Goal: Task Accomplishment & Management: Use online tool/utility

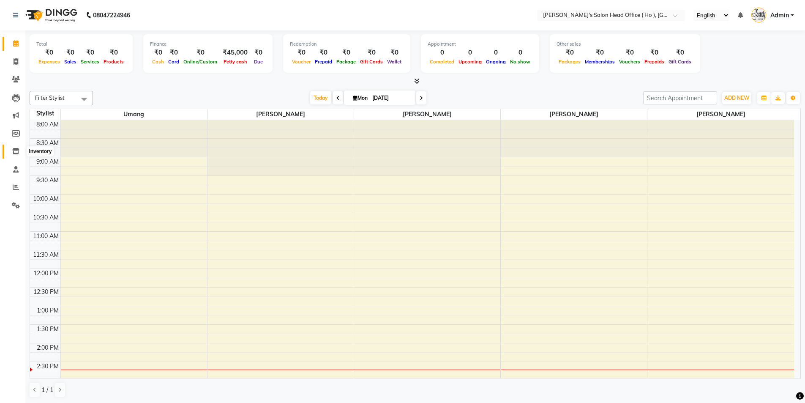
drag, startPoint x: 17, startPoint y: 148, endPoint x: 33, endPoint y: 145, distance: 16.1
click at [17, 148] on icon at bounding box center [15, 151] width 7 height 6
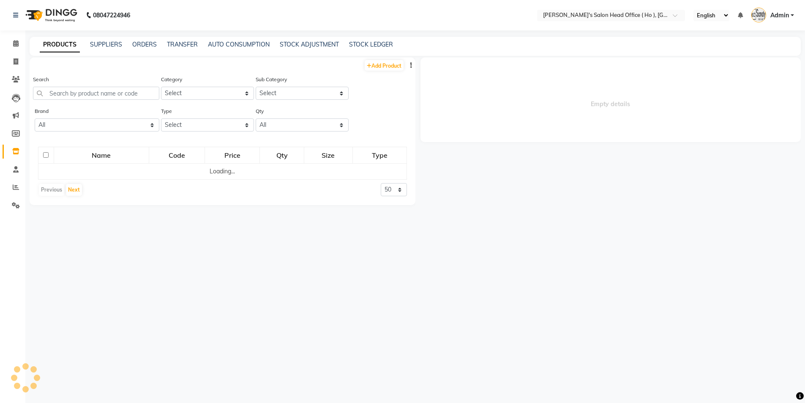
click at [295, 40] on div "STOCK ADJUSTMENT" at bounding box center [309, 44] width 59 height 9
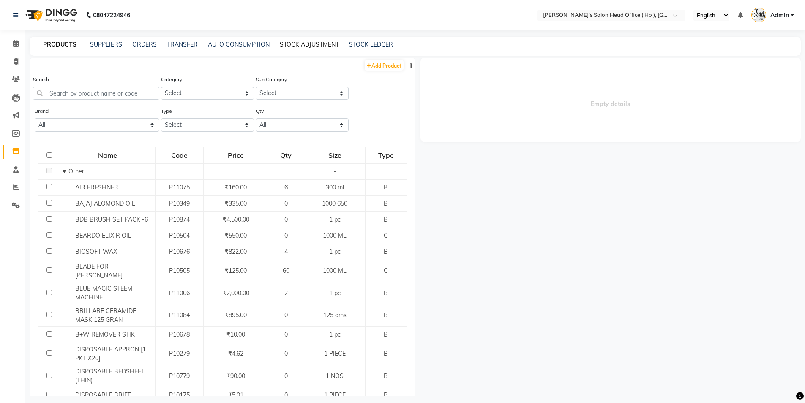
click at [301, 47] on link "STOCK ADJUSTMENT" at bounding box center [309, 45] width 59 height 8
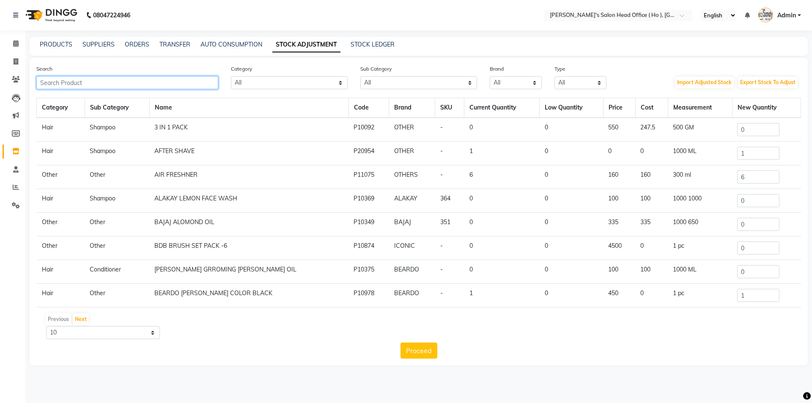
click at [123, 80] on input "text" at bounding box center [127, 82] width 182 height 13
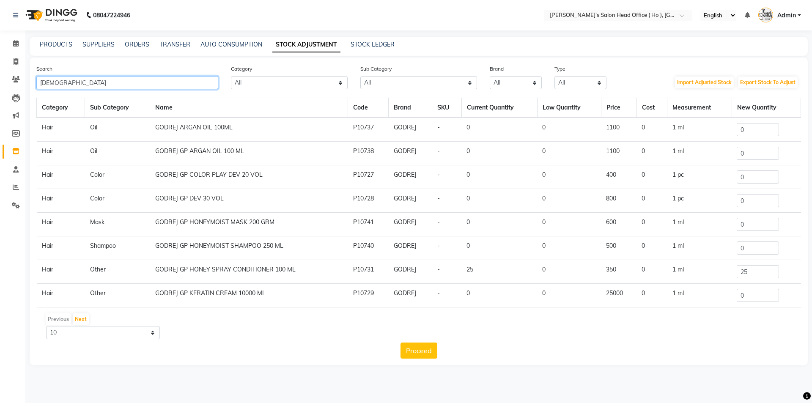
type input "[DEMOGRAPHIC_DATA]"
drag, startPoint x: 749, startPoint y: 155, endPoint x: 687, endPoint y: 155, distance: 62.1
click at [687, 155] on tr "Hair Oil GODREJ GP ARGAN OIL 100 ML P10738 GODREJ - 0 0 1100 0 1 ml 0" at bounding box center [419, 154] width 764 height 24
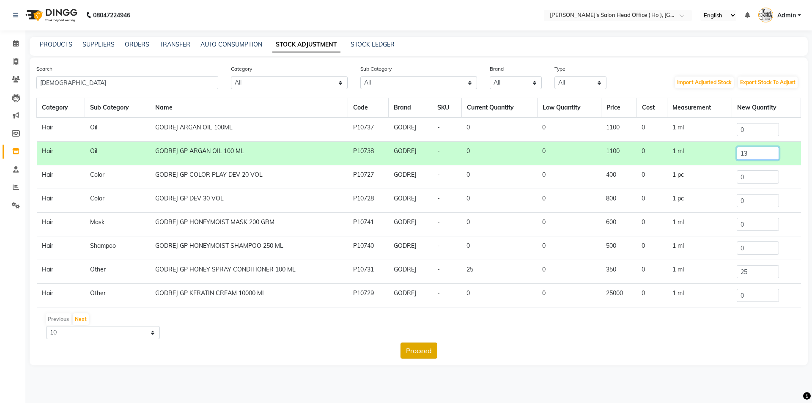
type input "13"
click at [419, 348] on button "Proceed" at bounding box center [418, 350] width 37 height 16
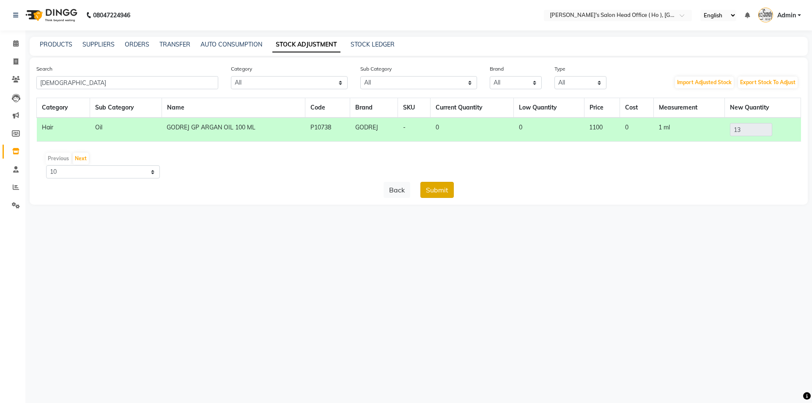
click at [433, 192] on button "Submit" at bounding box center [436, 190] width 33 height 16
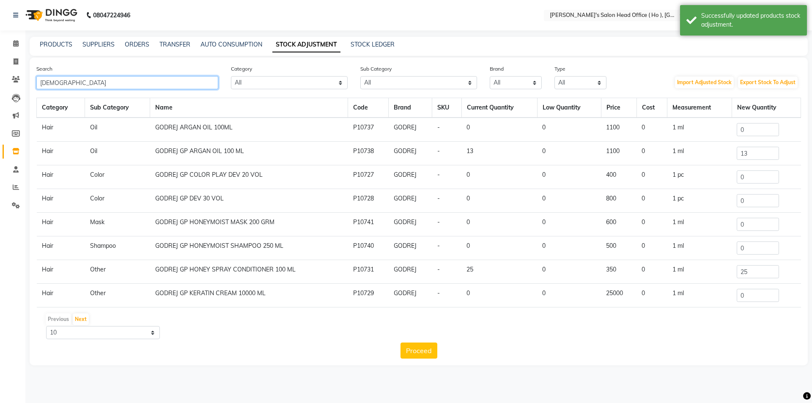
drag, startPoint x: 99, startPoint y: 85, endPoint x: 0, endPoint y: 83, distance: 98.9
click at [0, 83] on app-home "08047224946 Select Location × [PERSON_NAME]'s Salon Head Office ( Ho ), Univers…" at bounding box center [406, 189] width 812 height 378
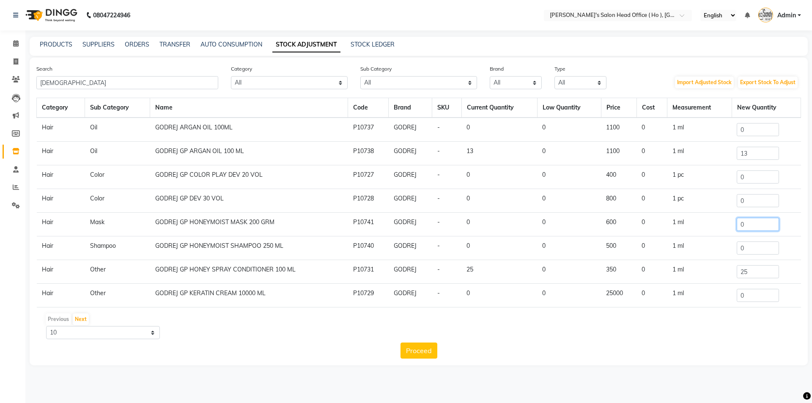
drag, startPoint x: 759, startPoint y: 226, endPoint x: 715, endPoint y: 226, distance: 44.0
click at [716, 226] on tr "Hair Mask GODREJ GP HONEYMOIST MASK 200 GRM P10741 GODREJ - 0 0 600 0 1 ml 0" at bounding box center [419, 225] width 764 height 24
drag, startPoint x: 55, startPoint y: 82, endPoint x: 0, endPoint y: 81, distance: 55.0
click at [0, 81] on app-home "08047224946 Select Location × [PERSON_NAME]'s Salon Head Office ( Ho ), Univers…" at bounding box center [406, 189] width 812 height 378
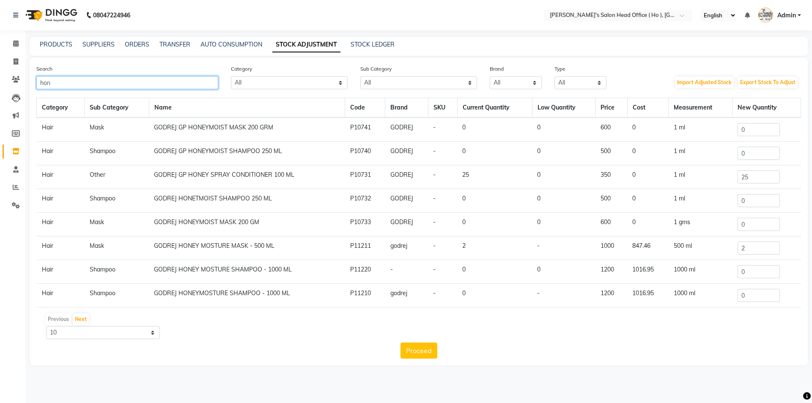
type input "hon"
drag, startPoint x: 749, startPoint y: 178, endPoint x: 656, endPoint y: 170, distance: 93.4
click at [658, 170] on tr "Hair Other GODREJ GP HONEY SPRAY CONDITIONER 100 ML P10731 GODREJ - 25 0 350 0 …" at bounding box center [419, 177] width 764 height 24
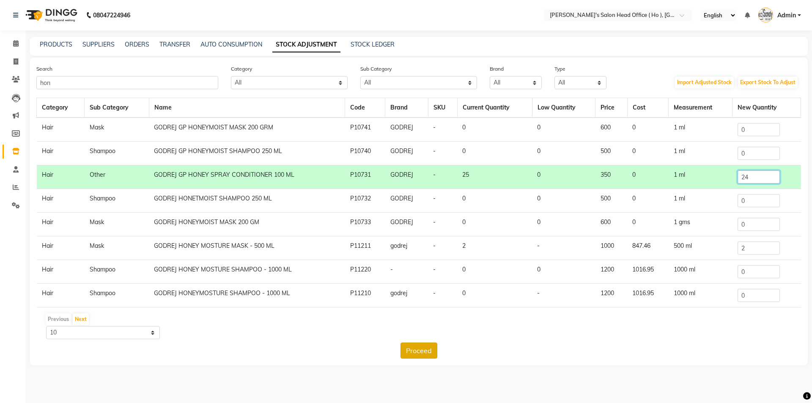
type input "24"
click at [419, 348] on button "Proceed" at bounding box center [418, 350] width 37 height 16
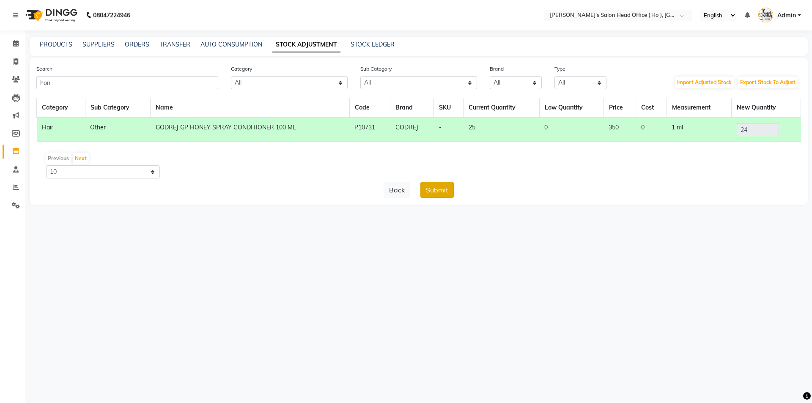
click at [436, 192] on button "Submit" at bounding box center [436, 190] width 33 height 16
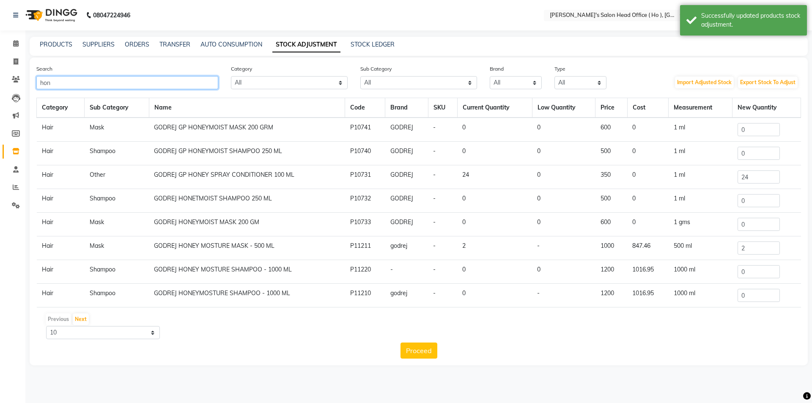
drag, startPoint x: 161, startPoint y: 82, endPoint x: 0, endPoint y: 81, distance: 160.7
click at [0, 81] on app-home "08047224946 Select Location × [PERSON_NAME]'s Salon Head Office ( Ho ), Univers…" at bounding box center [406, 189] width 812 height 378
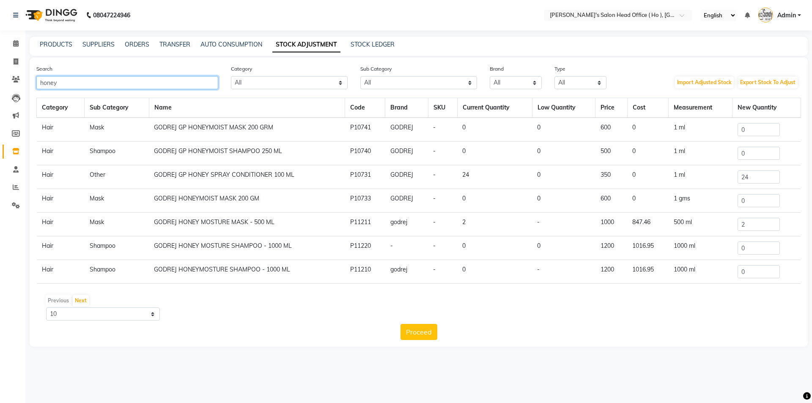
type input "honey"
drag, startPoint x: 748, startPoint y: 151, endPoint x: 702, endPoint y: 151, distance: 45.7
click at [702, 151] on tr "Hair Shampoo GODREJ GP HONEYMOIST SHAMPOO 250 ML P10740 GODREJ - 0 0 500 0 1 ml…" at bounding box center [419, 154] width 764 height 24
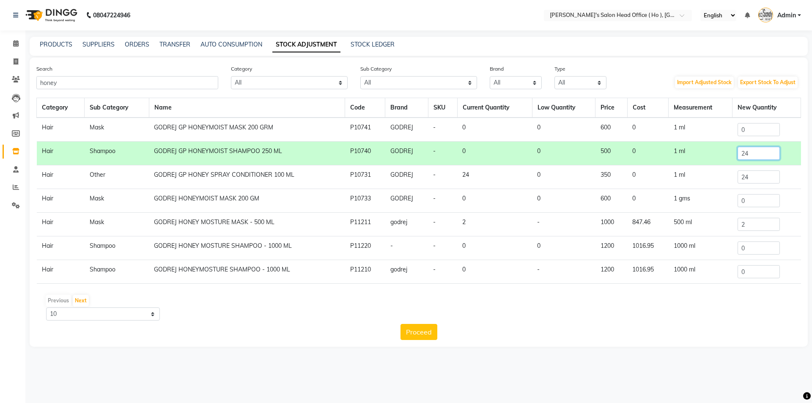
type input "24"
drag, startPoint x: 745, startPoint y: 131, endPoint x: 724, endPoint y: 131, distance: 20.7
click at [724, 131] on tr "Hair Mask GODREJ GP HONEYMOIST MASK 200 GRM P10741 GODREJ - 0 0 600 0 1 ml 0" at bounding box center [419, 130] width 764 height 24
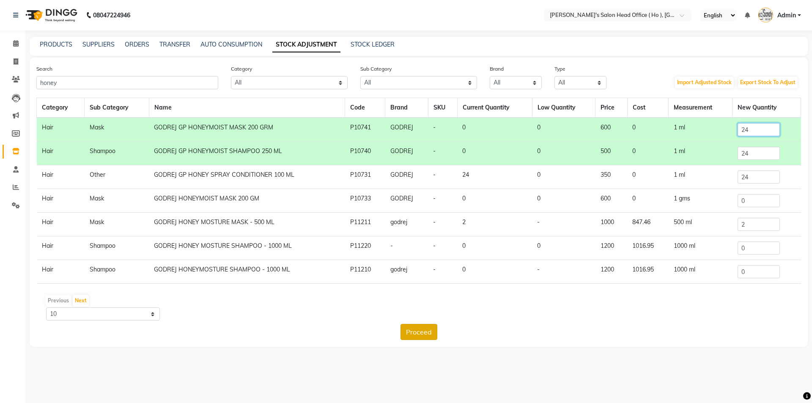
type input "24"
click at [426, 331] on button "Proceed" at bounding box center [418, 332] width 37 height 16
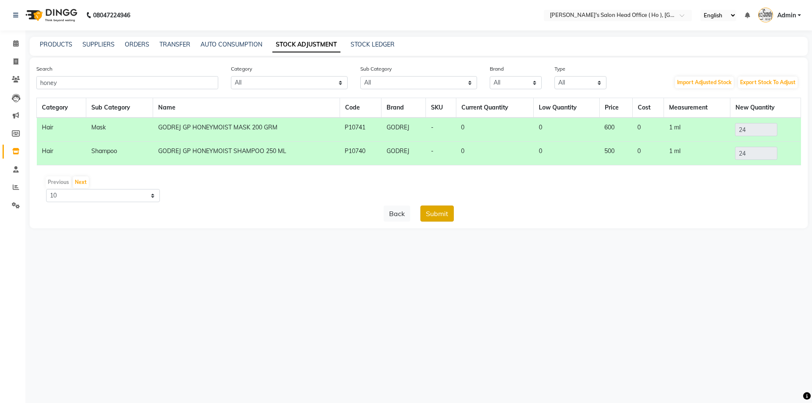
click at [438, 213] on button "Submit" at bounding box center [436, 213] width 33 height 16
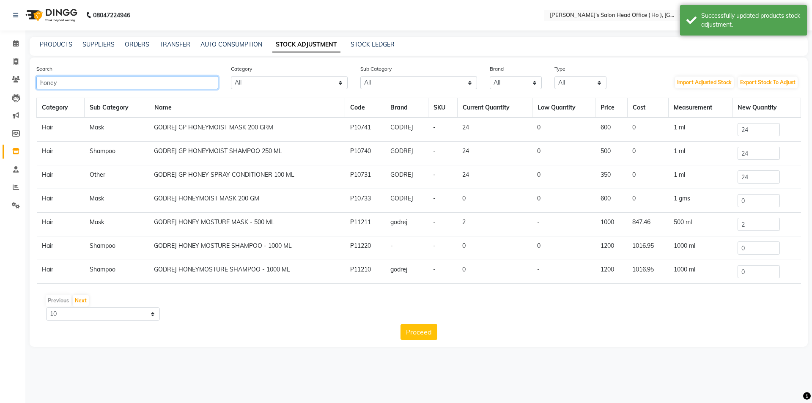
drag, startPoint x: 64, startPoint y: 85, endPoint x: 0, endPoint y: 85, distance: 63.8
click at [0, 85] on app-home "08047224946 Select Location × [PERSON_NAME]'s Salon Head Office ( Ho ), Univers…" at bounding box center [406, 179] width 812 height 359
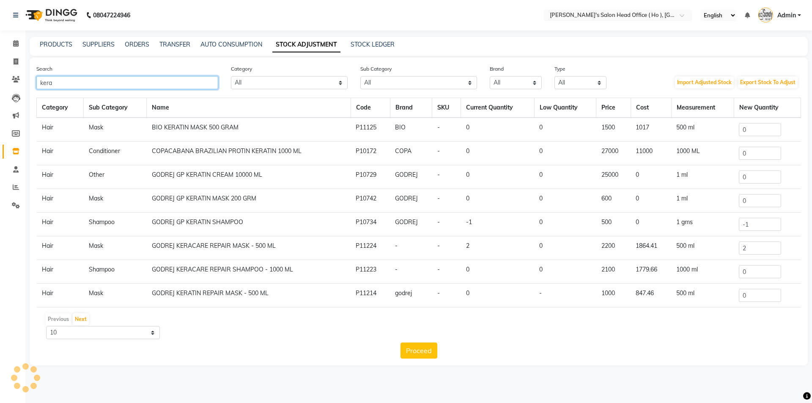
type input "kera"
click at [691, 223] on tr "Hair Shampoo GODREJ GP KERATIN SHAMPOO P10734 GODREJ - -1 0 500 0 1 gms -1" at bounding box center [419, 225] width 764 height 24
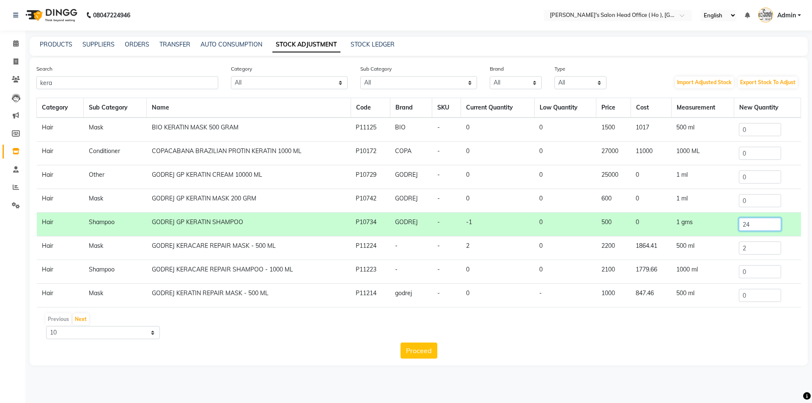
type input "24"
drag, startPoint x: 747, startPoint y: 201, endPoint x: 676, endPoint y: 196, distance: 71.2
click at [676, 196] on tr "Hair Mask GODREJ GP KERATIN MASK 200 GRM P10742 GODREJ - 0 0 600 0 1 ml 0" at bounding box center [419, 201] width 764 height 24
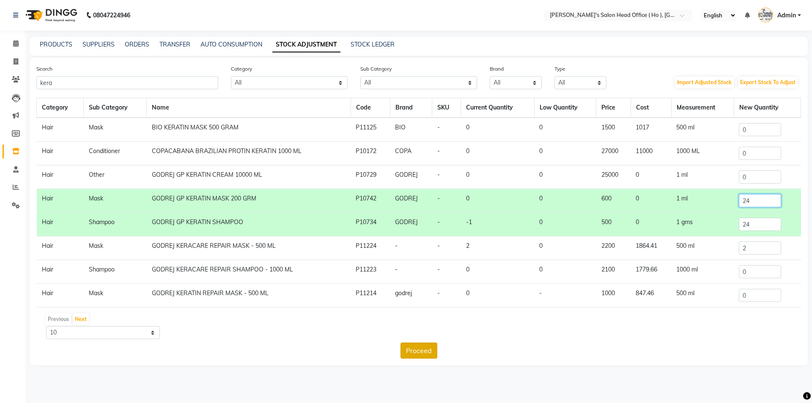
type input "24"
click at [429, 356] on button "Proceed" at bounding box center [418, 350] width 37 height 16
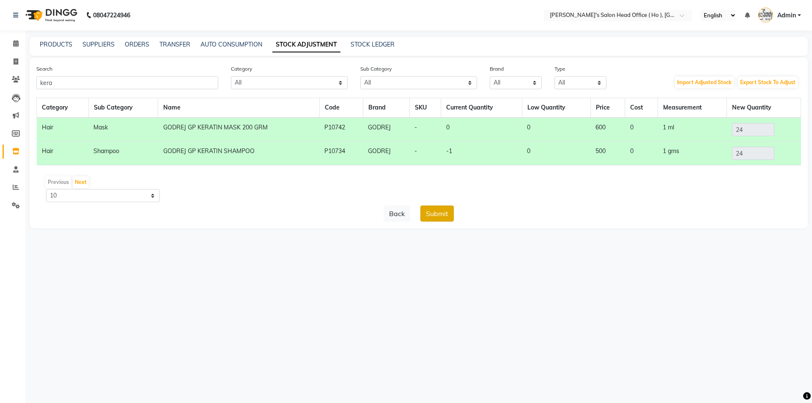
click at [433, 212] on button "Submit" at bounding box center [436, 213] width 33 height 16
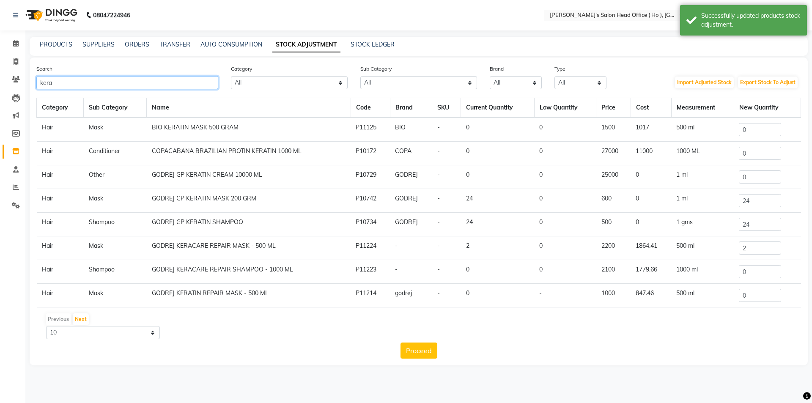
drag, startPoint x: 76, startPoint y: 79, endPoint x: 0, endPoint y: 74, distance: 76.3
click at [0, 74] on app-home "08047224946 Select Location × [PERSON_NAME]'s Salon Head Office ( Ho ), Univers…" at bounding box center [406, 189] width 812 height 378
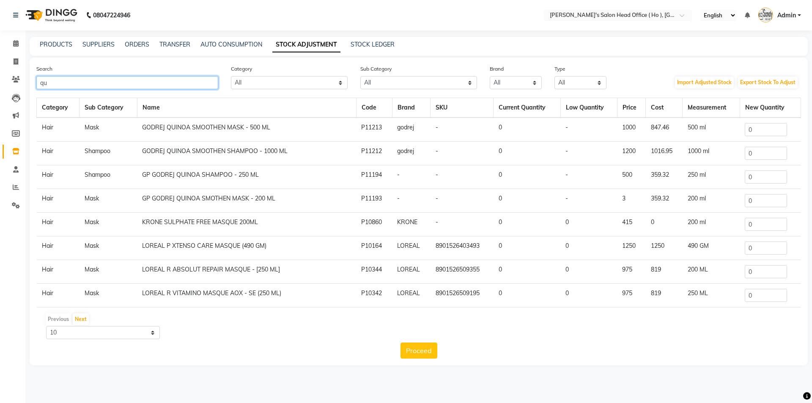
type input "qu"
drag, startPoint x: 750, startPoint y: 177, endPoint x: 710, endPoint y: 177, distance: 40.6
click at [710, 177] on tr "Hair Shampoo GP GODREJ QUINOA SHAMPOO - 250 ML P11194 - - 0 - 500 359.32 250 ml…" at bounding box center [419, 177] width 764 height 24
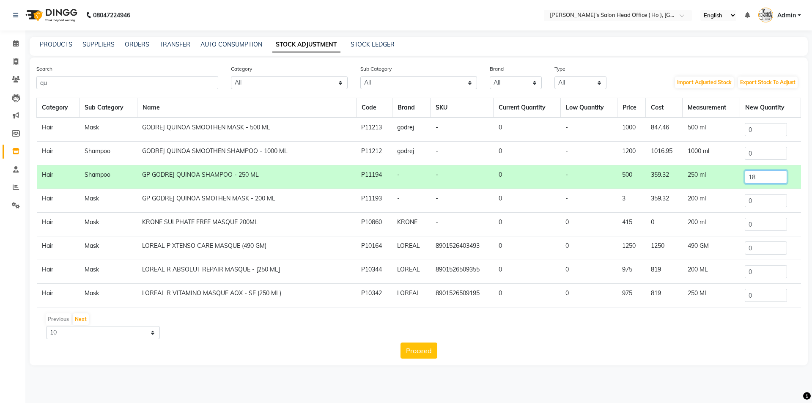
type input "18"
drag, startPoint x: 748, startPoint y: 206, endPoint x: 695, endPoint y: 202, distance: 53.4
click at [696, 202] on tr "Hair Mask GP GODREJ QUINOA SMOTHEN MASK - 200 ML P11193 - - 0 - 3 359.32 200 ml…" at bounding box center [419, 201] width 764 height 24
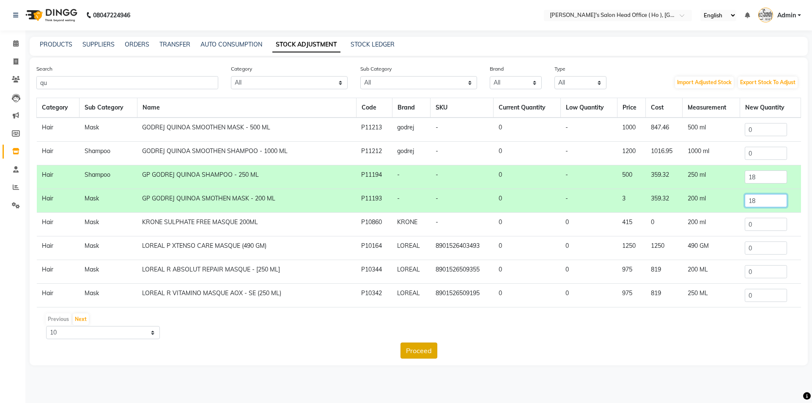
type input "18"
click at [417, 344] on button "Proceed" at bounding box center [418, 350] width 37 height 16
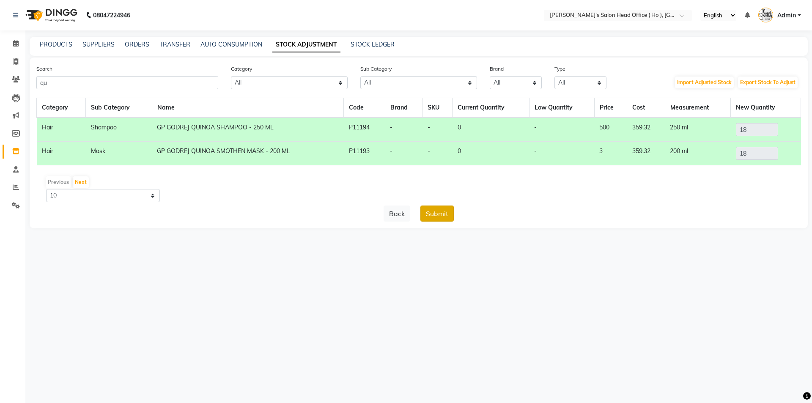
click at [434, 217] on button "Submit" at bounding box center [436, 213] width 33 height 16
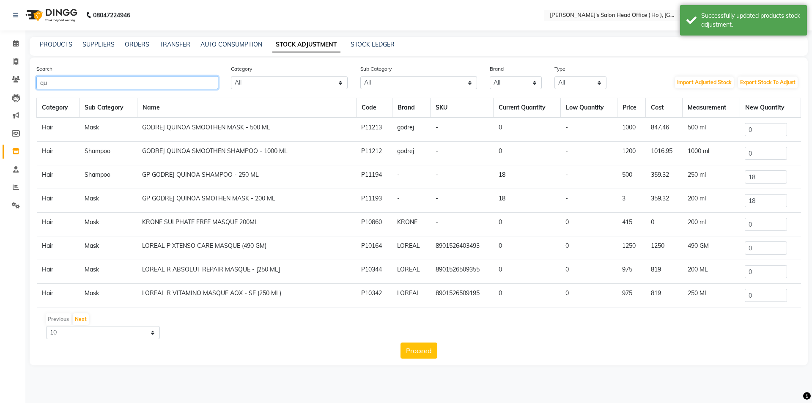
drag, startPoint x: 77, startPoint y: 82, endPoint x: 0, endPoint y: 82, distance: 76.9
click at [0, 82] on app-home "08047224946 Select Location × [PERSON_NAME]'s Salon Head Office ( Ho ), Univers…" at bounding box center [406, 189] width 812 height 378
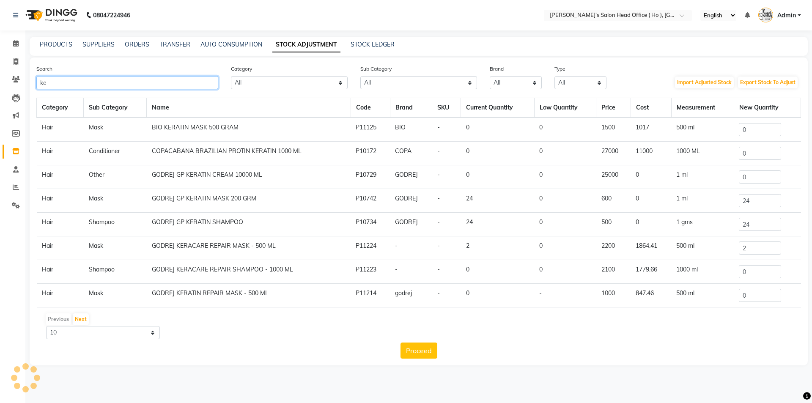
type input "k"
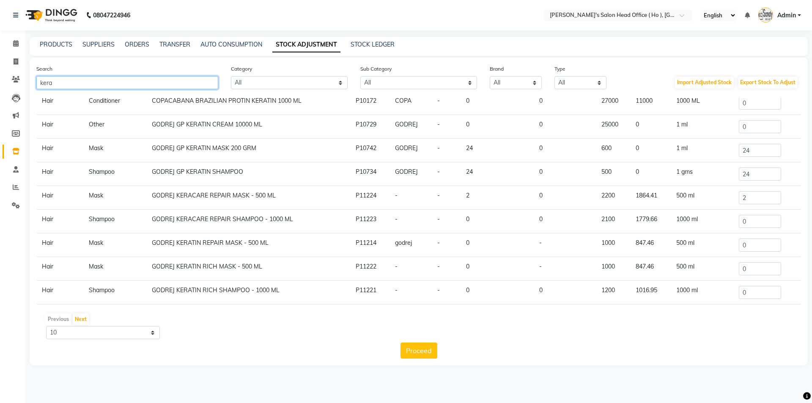
scroll to position [52, 0]
type input "kera"
click at [101, 335] on select "10 50 100" at bounding box center [103, 332] width 114 height 13
select select "100"
click at [46, 326] on select "10 50 100" at bounding box center [103, 332] width 114 height 13
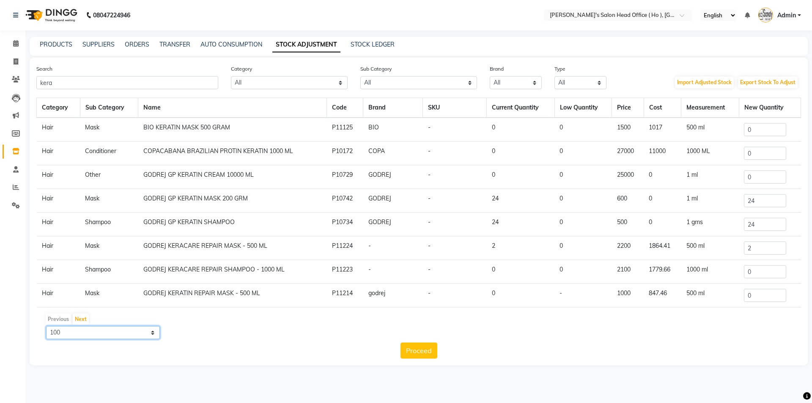
scroll to position [42, 0]
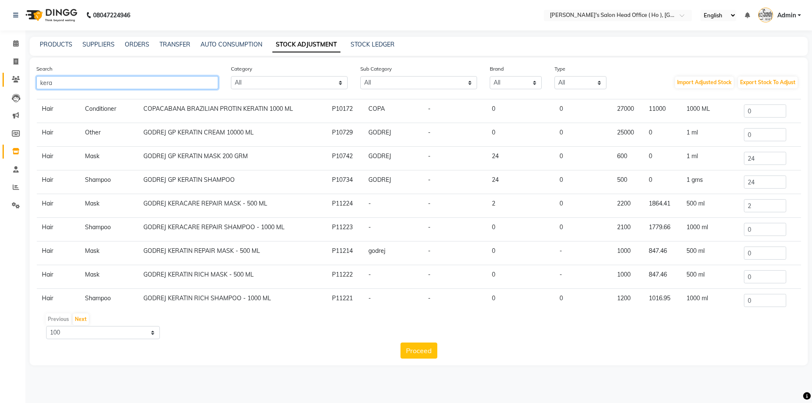
drag, startPoint x: 57, startPoint y: 85, endPoint x: 4, endPoint y: 76, distance: 53.6
click at [8, 77] on app-home "08047224946 Select Location × [PERSON_NAME]'s Salon Head Office ( Ho ), Univers…" at bounding box center [406, 189] width 812 height 378
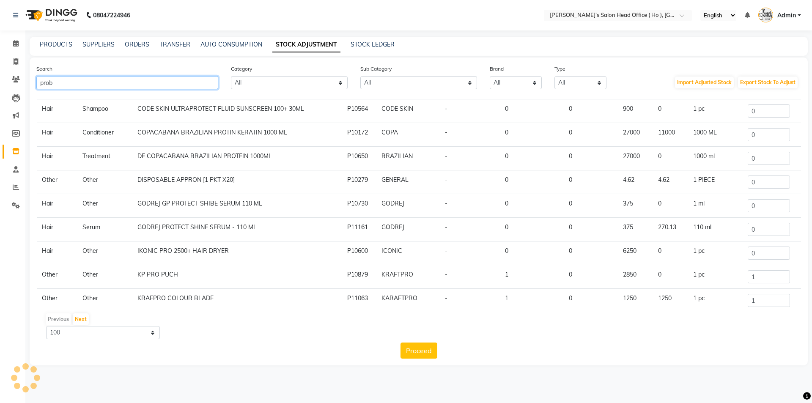
scroll to position [0, 0]
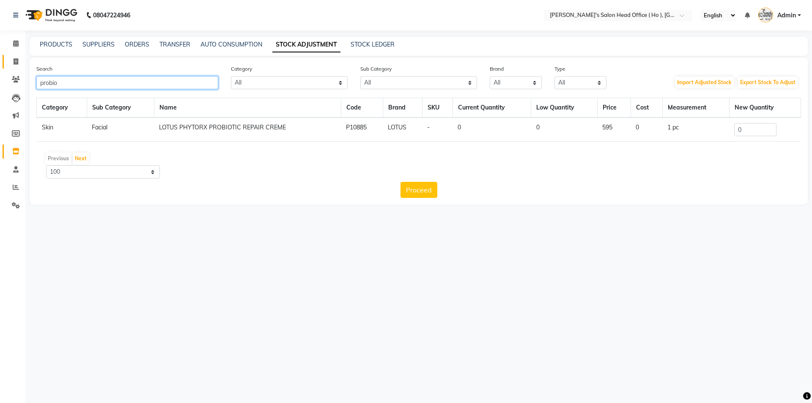
drag, startPoint x: 95, startPoint y: 83, endPoint x: 6, endPoint y: 59, distance: 91.9
click at [6, 59] on app-home "08047224946 Select Location × [PERSON_NAME]'s Salon Head Office ( Ho ), Univers…" at bounding box center [406, 108] width 812 height 217
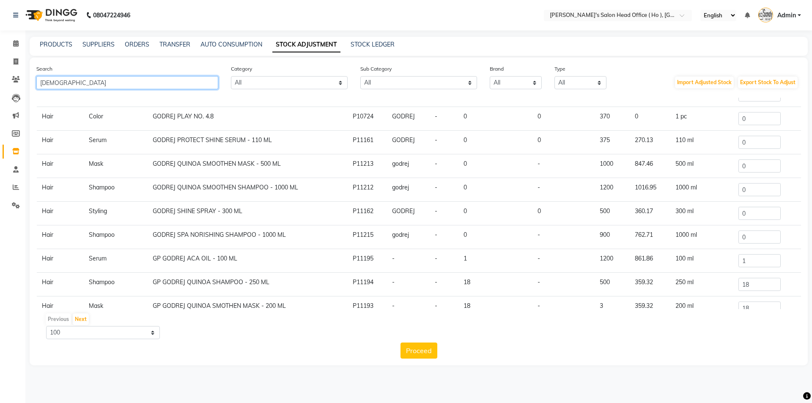
scroll to position [739, 0]
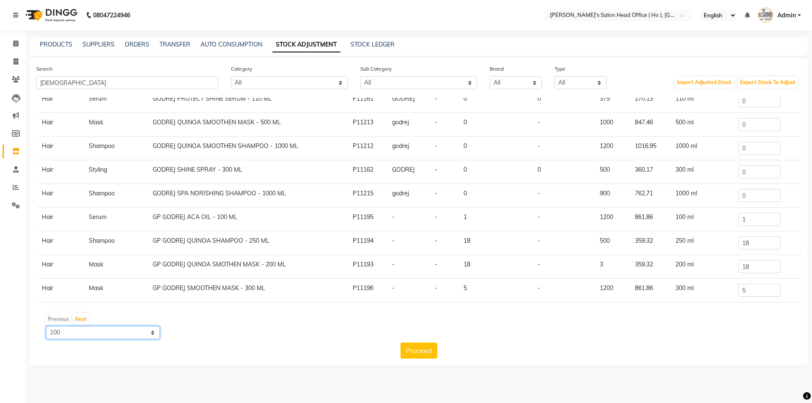
click at [94, 334] on select "10 50 100" at bounding box center [103, 332] width 114 height 13
click at [46, 326] on select "10 50 100" at bounding box center [103, 332] width 114 height 13
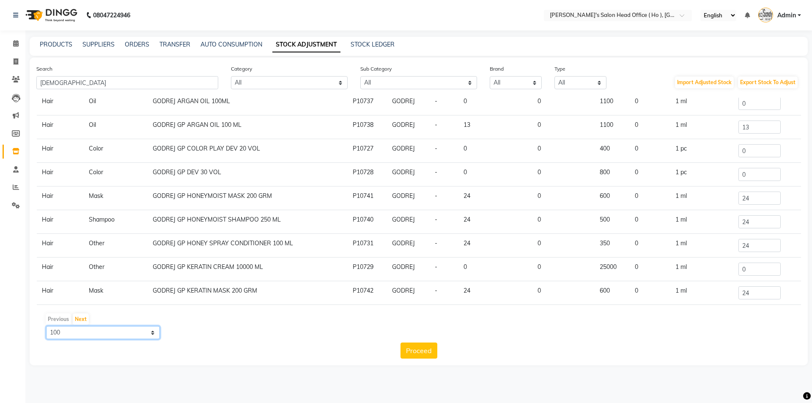
scroll to position [0, 0]
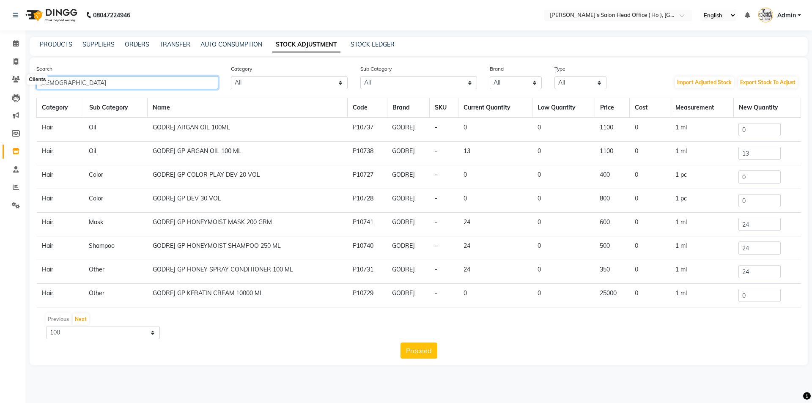
drag, startPoint x: 61, startPoint y: 84, endPoint x: 0, endPoint y: 85, distance: 60.5
click at [2, 82] on app-home "08047224946 Select Location × [PERSON_NAME]'s Salon Head Office ( Ho ), Univers…" at bounding box center [406, 189] width 812 height 378
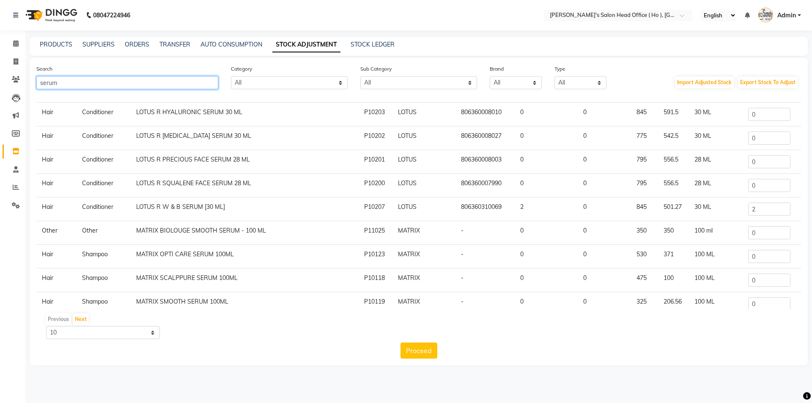
scroll to position [644, 0]
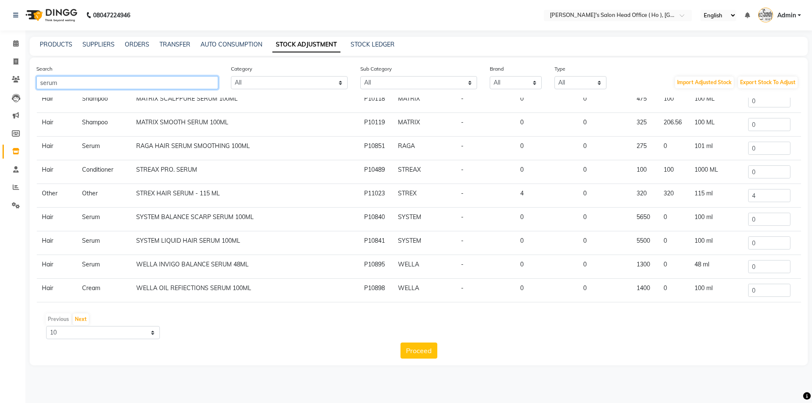
drag, startPoint x: 63, startPoint y: 80, endPoint x: 0, endPoint y: 80, distance: 63.4
click at [0, 80] on app-home "08047224946 Select Location × [PERSON_NAME]'s Salon Head Office ( Ho ), Univers…" at bounding box center [406, 189] width 812 height 378
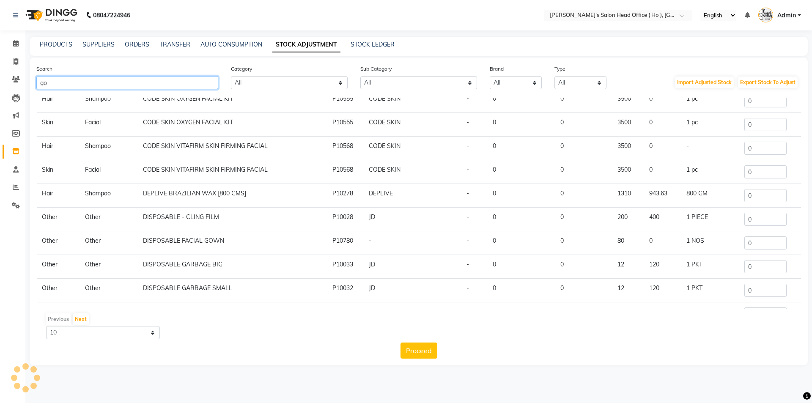
type input "[DEMOGRAPHIC_DATA]"
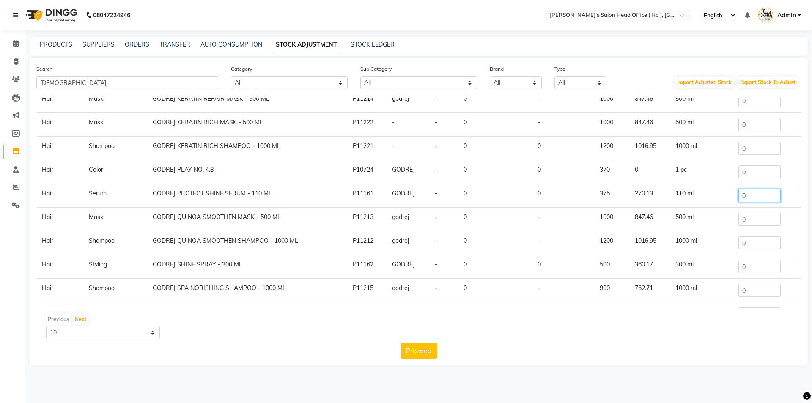
drag, startPoint x: 740, startPoint y: 195, endPoint x: 694, endPoint y: 192, distance: 46.2
click at [712, 195] on tr "Hair Serum GODREJ PROTECT SHINE SERUM - 110 ML P11161 GODREJ - 0 0 375 270.13 1…" at bounding box center [419, 196] width 764 height 24
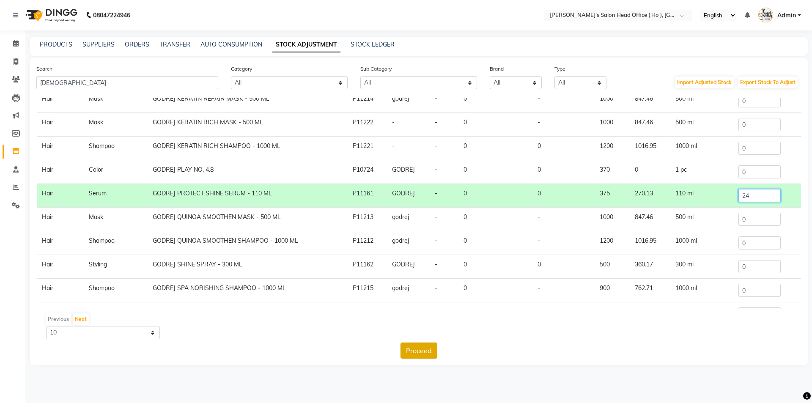
type input "24"
click at [420, 343] on button "Proceed" at bounding box center [418, 350] width 37 height 16
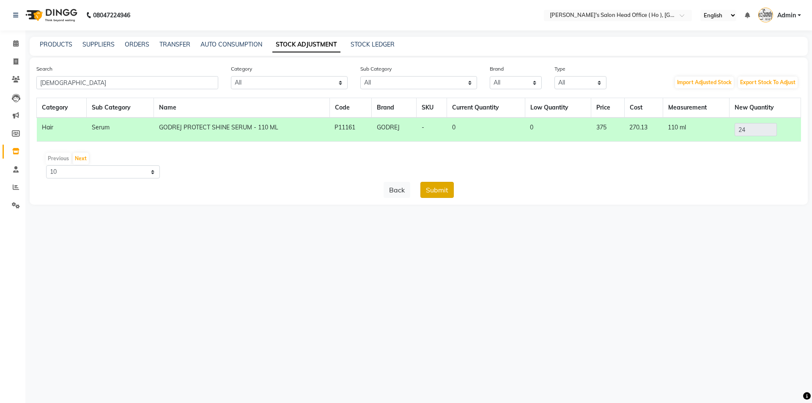
click at [444, 186] on button "Submit" at bounding box center [436, 190] width 33 height 16
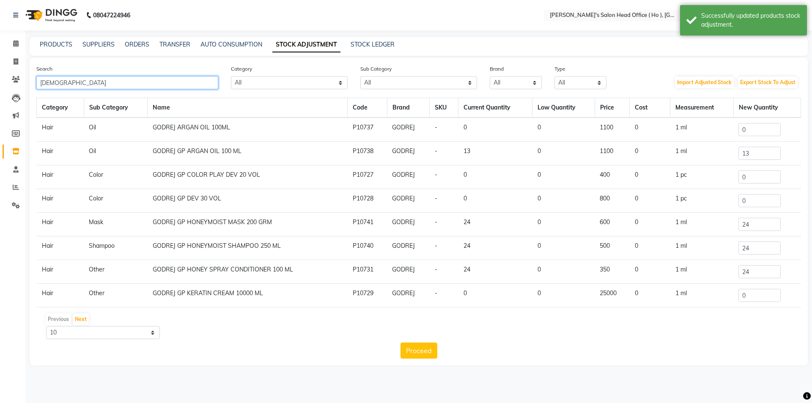
drag, startPoint x: 61, startPoint y: 85, endPoint x: 0, endPoint y: 54, distance: 68.4
click at [0, 54] on app-home "08047224946 Select Location × [PERSON_NAME]'s Salon Head Office ( Ho ), Univers…" at bounding box center [406, 189] width 812 height 378
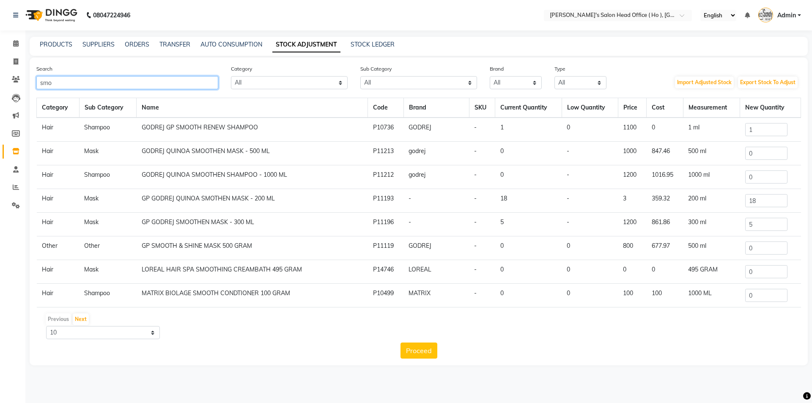
type input "smo"
drag, startPoint x: 747, startPoint y: 129, endPoint x: 717, endPoint y: 127, distance: 29.2
click at [717, 127] on tr "Hair Shampoo GODREJ GP SMOOTH RENEW SHAMPOO P10736 GODREJ - 1 0 1100 0 1 ml 1" at bounding box center [419, 130] width 764 height 24
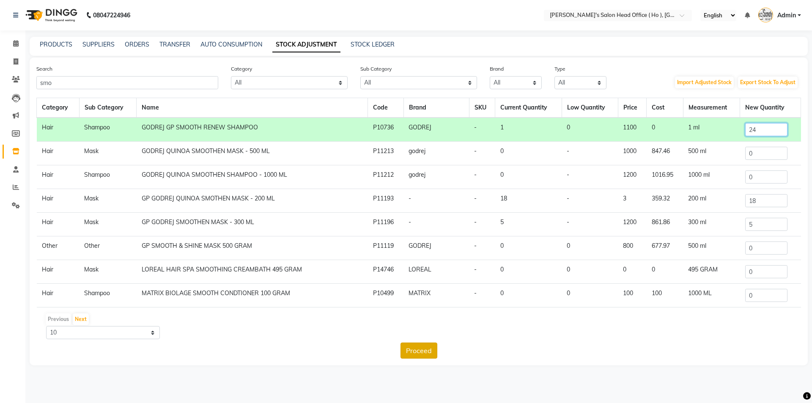
type input "24"
click at [416, 354] on button "Proceed" at bounding box center [418, 350] width 37 height 16
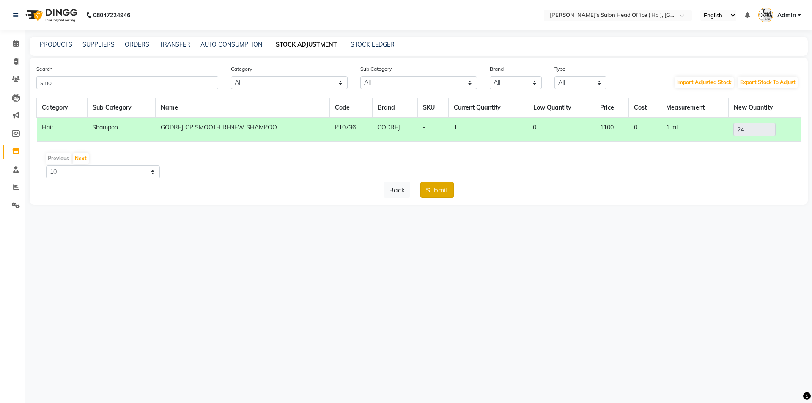
click at [436, 185] on button "Submit" at bounding box center [436, 190] width 33 height 16
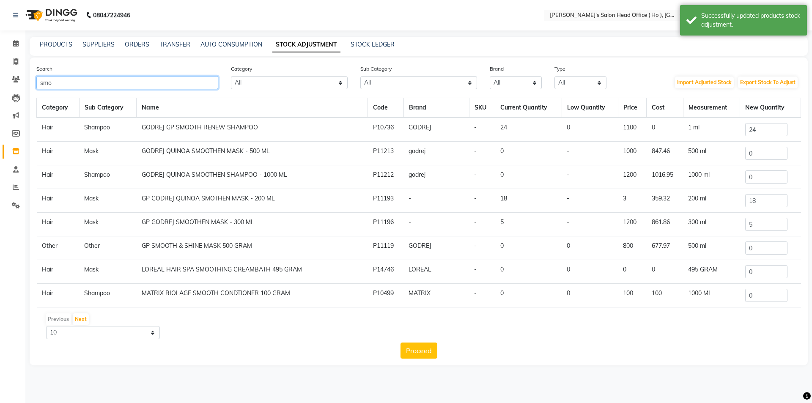
drag, startPoint x: 56, startPoint y: 82, endPoint x: 0, endPoint y: 81, distance: 55.8
click at [0, 81] on app-home "08047224946 Select Location × [PERSON_NAME]'s Salon Head Office ( Ho ), Univers…" at bounding box center [406, 189] width 812 height 378
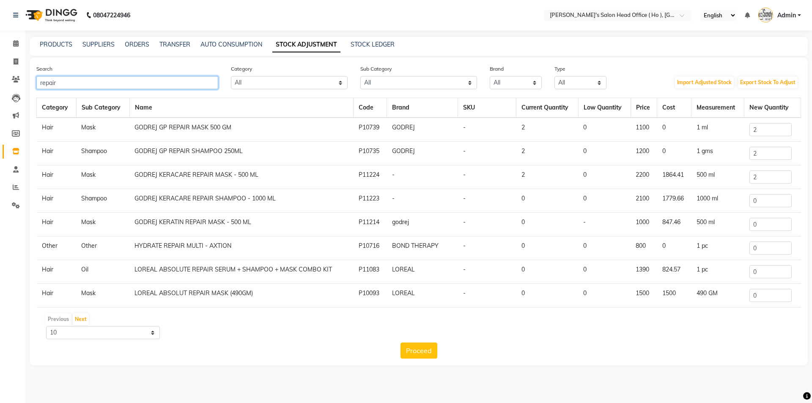
type input "repair"
drag, startPoint x: 763, startPoint y: 131, endPoint x: 639, endPoint y: 131, distance: 123.5
click at [639, 131] on tr "Hair Mask GODREJ GP REPAIR MASK 500 GM P10739 GODREJ - 2 0 1100 0 1 ml 2" at bounding box center [419, 130] width 764 height 24
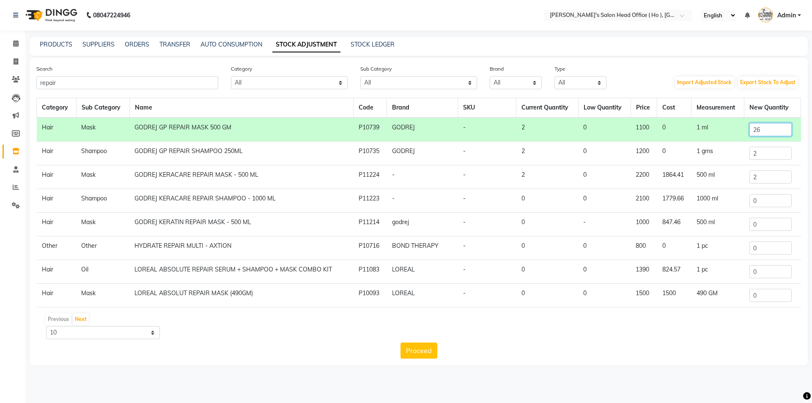
type input "26"
drag, startPoint x: 755, startPoint y: 153, endPoint x: 705, endPoint y: 144, distance: 51.1
click at [705, 144] on tr "Hair Shampoo GODREJ GP REPAIR SHAMPOO 250ML P10735 GODREJ - 2 0 1200 0 1 gms 2" at bounding box center [419, 154] width 764 height 24
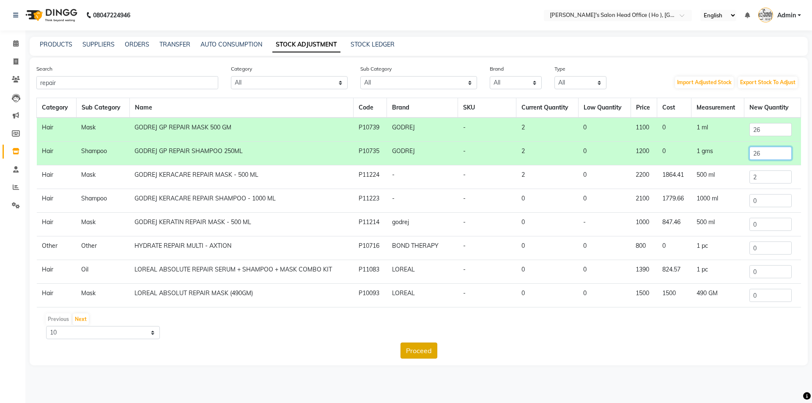
type input "26"
click at [432, 349] on button "Proceed" at bounding box center [418, 350] width 37 height 16
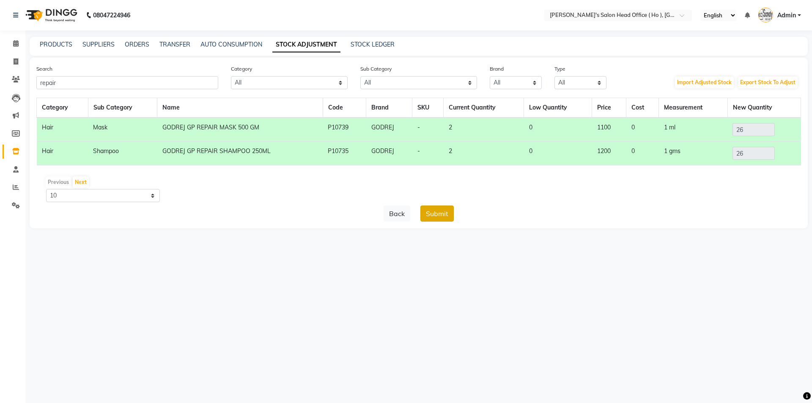
click at [431, 210] on button "Submit" at bounding box center [436, 213] width 33 height 16
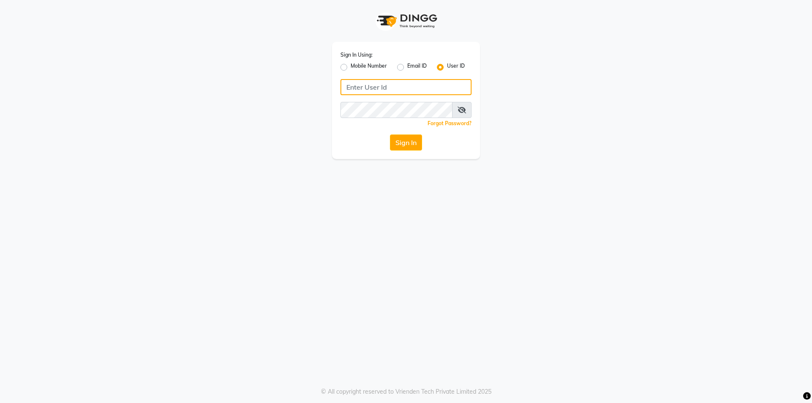
type input "[PERSON_NAME]"
click at [397, 142] on button "Sign In" at bounding box center [406, 142] width 32 height 16
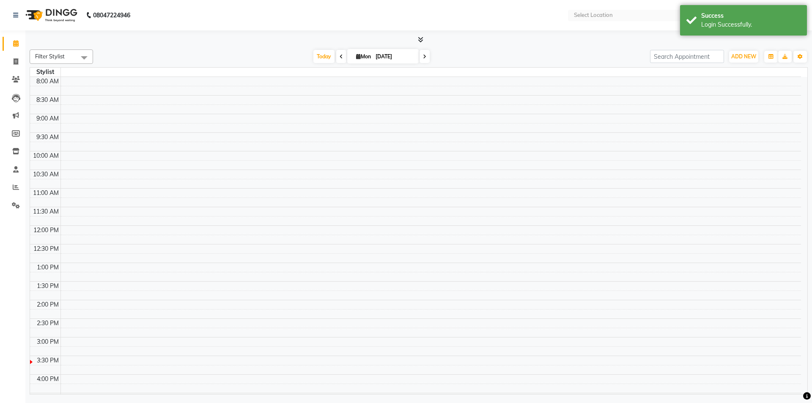
select select "en"
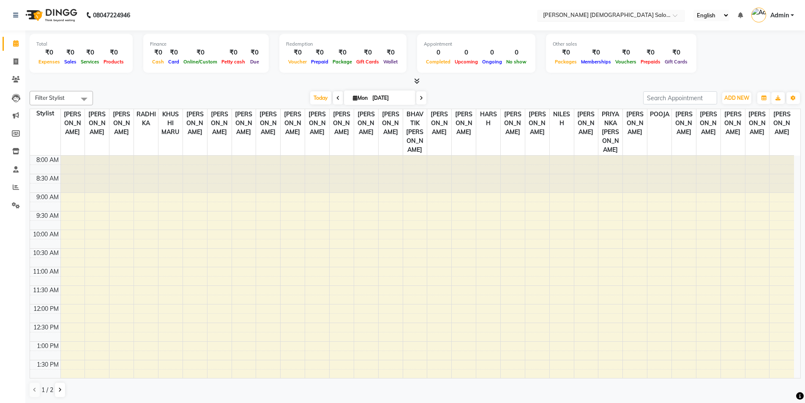
click at [602, 12] on input "text" at bounding box center [603, 16] width 123 height 8
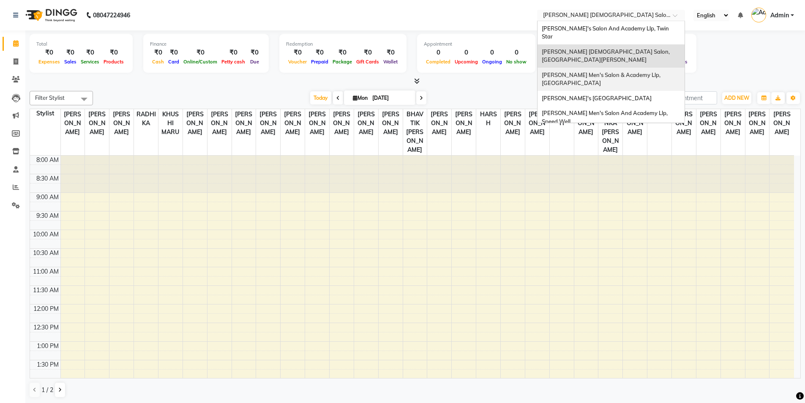
click at [606, 71] on span "[PERSON_NAME] Men's Salon & Academy Llp, [GEOGRAPHIC_DATA]" at bounding box center [602, 78] width 120 height 15
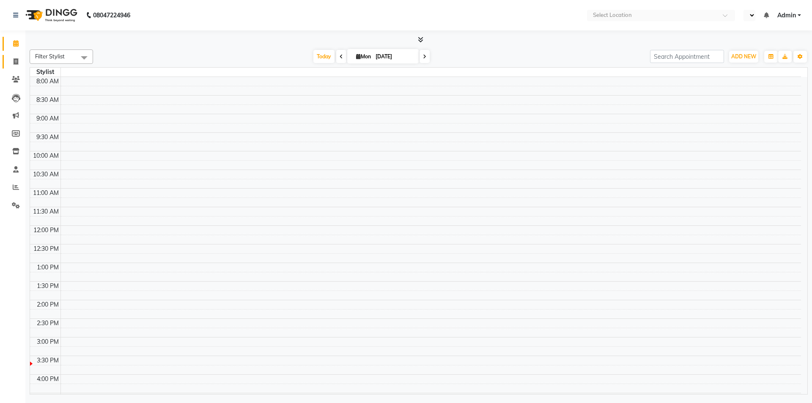
select select "en"
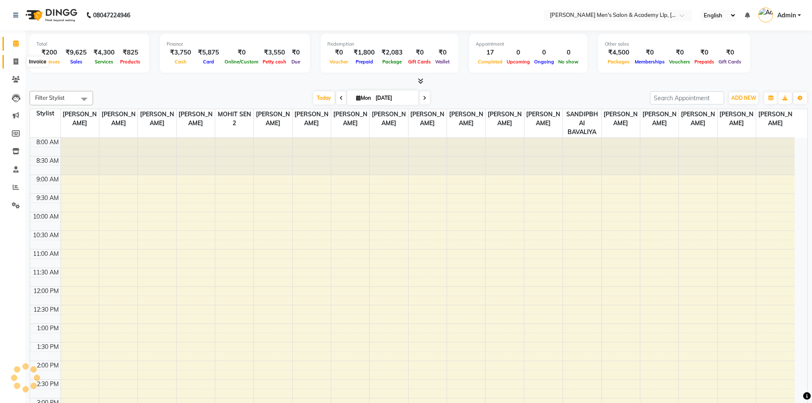
click at [16, 58] on icon at bounding box center [16, 61] width 5 height 6
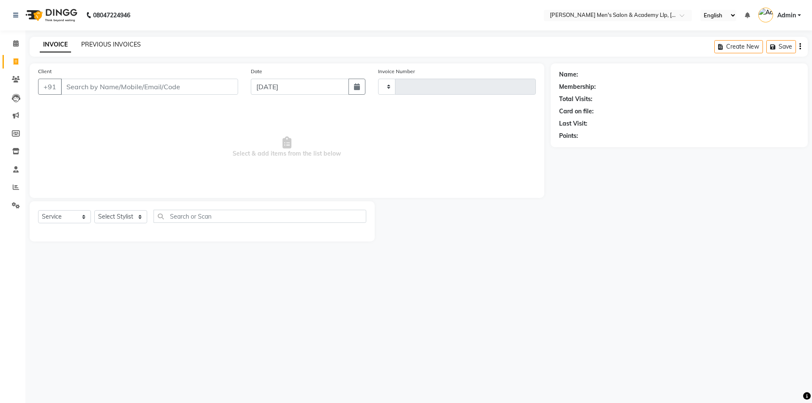
click at [123, 43] on link "PREVIOUS INVOICES" at bounding box center [111, 45] width 60 height 8
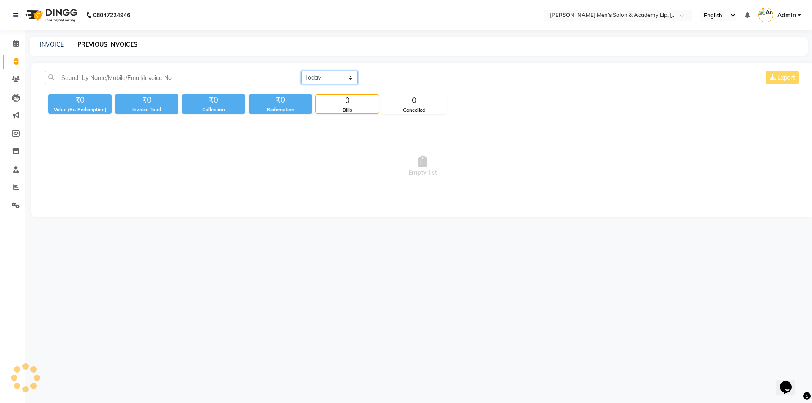
click at [317, 74] on select "[DATE] [DATE] Custom Range" at bounding box center [329, 77] width 57 height 13
select select "range"
click at [301, 71] on select "[DATE] [DATE] Custom Range" at bounding box center [329, 77] width 57 height 13
click at [402, 77] on input "[DATE]" at bounding box center [398, 78] width 59 height 12
select select "9"
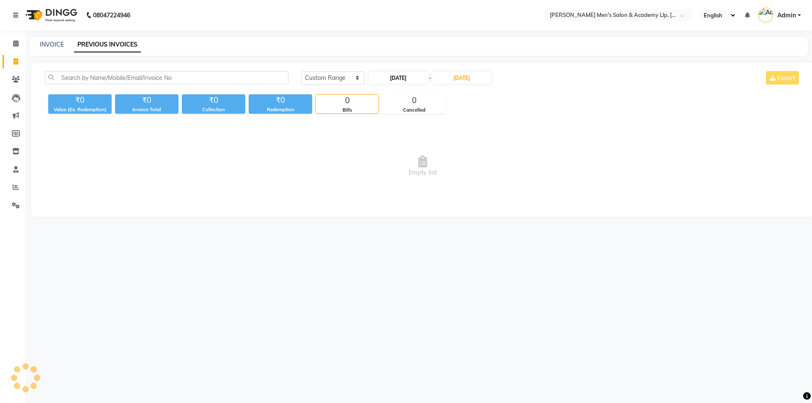
select select "2025"
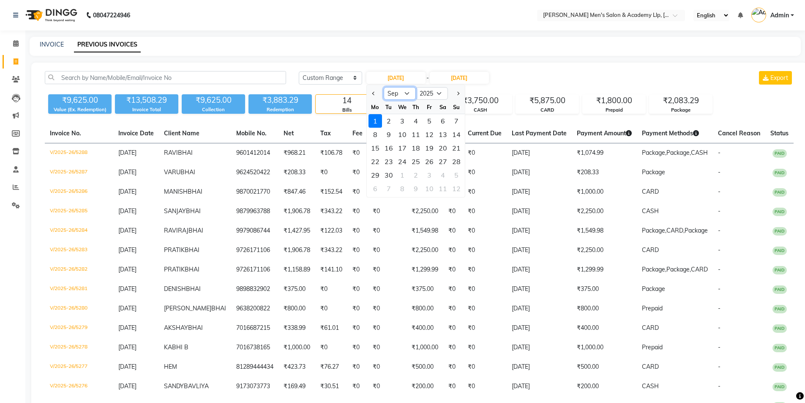
click at [398, 94] on select "Jan Feb Mar Apr May Jun [DATE] Aug Sep Oct Nov Dec" at bounding box center [400, 93] width 32 height 13
select select "8"
click at [384, 87] on select "Jan Feb Mar Apr May Jun [DATE] Aug Sep Oct Nov Dec" at bounding box center [400, 93] width 32 height 13
click at [432, 120] on div "1" at bounding box center [430, 121] width 14 height 14
type input "[DATE]"
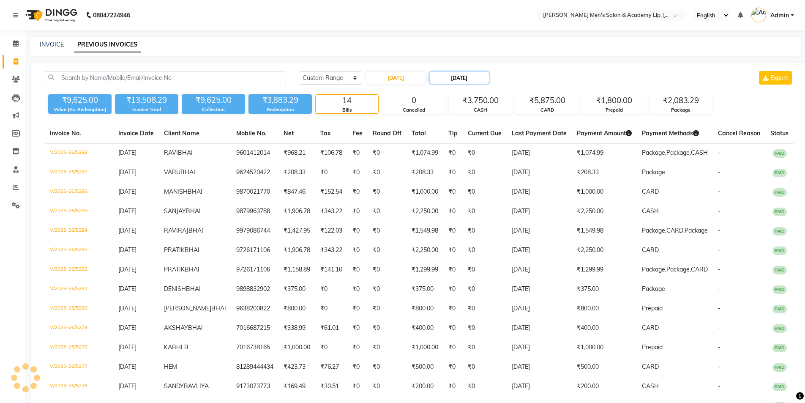
click at [465, 76] on input "[DATE]" at bounding box center [459, 78] width 59 height 12
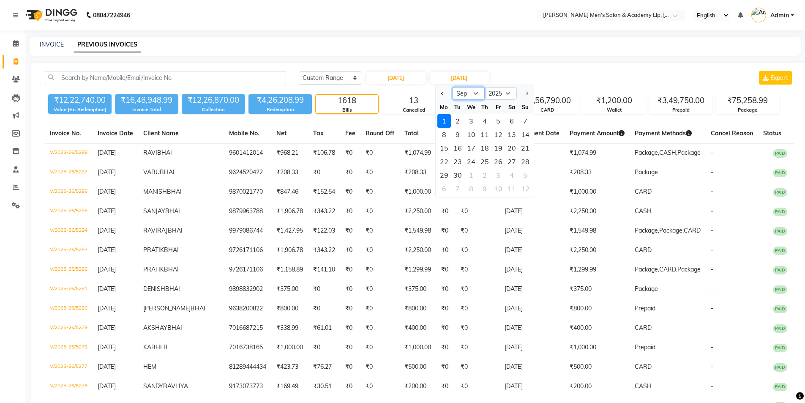
click at [464, 95] on select "Aug Sep Oct Nov Dec" at bounding box center [469, 93] width 32 height 13
select select "8"
click at [453, 87] on select "Aug Sep Oct Nov Dec" at bounding box center [469, 93] width 32 height 13
click at [526, 175] on div "31" at bounding box center [526, 175] width 14 height 14
type input "31-08-2025"
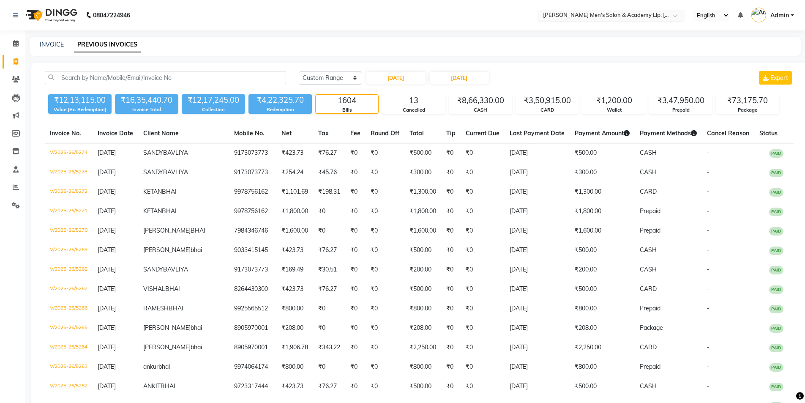
click at [626, 16] on input "text" at bounding box center [603, 16] width 123 height 8
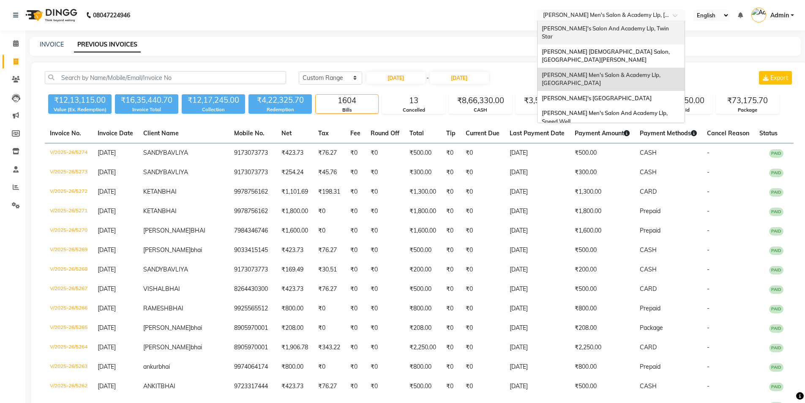
click at [613, 33] on div "[PERSON_NAME]'s Salon And Academy Llp, Twin Star" at bounding box center [611, 32] width 147 height 23
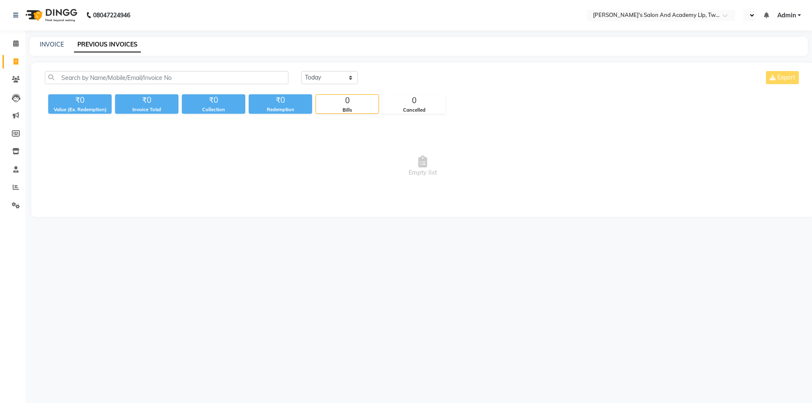
select select "en"
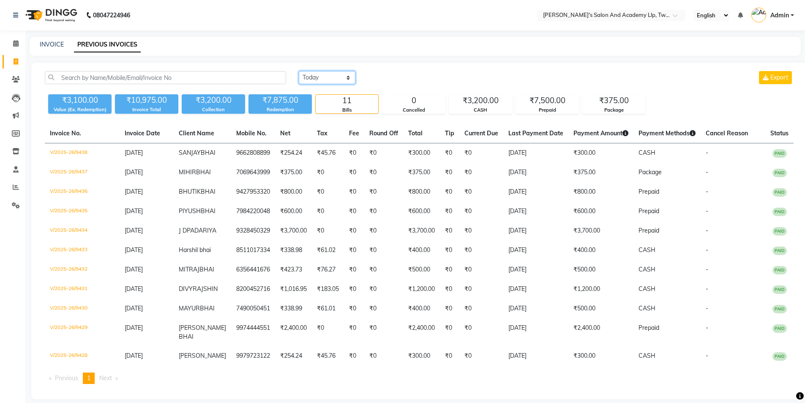
click at [317, 76] on select "[DATE] [DATE] Custom Range" at bounding box center [327, 77] width 57 height 13
select select "range"
click at [299, 71] on select "[DATE] [DATE] Custom Range" at bounding box center [327, 77] width 57 height 13
click at [393, 78] on input "[DATE]" at bounding box center [396, 78] width 59 height 12
select select "9"
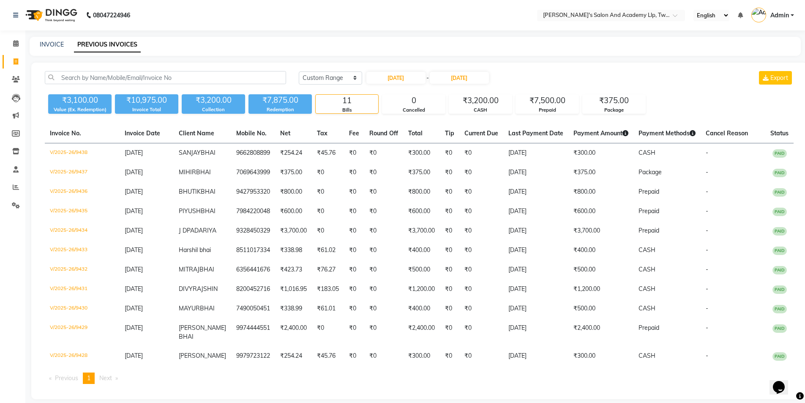
select select "2025"
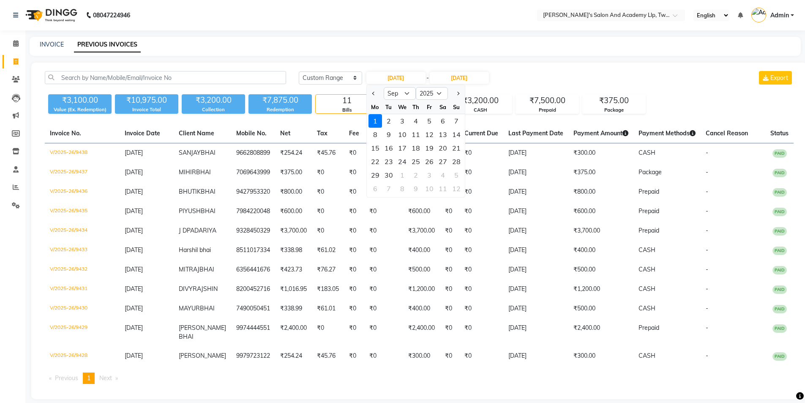
click at [391, 86] on div "Jan Feb Mar Apr May Jun Jul Aug Sep Oct Nov Dec 2015 2016 2017 2018 2019 2020 2…" at bounding box center [416, 92] width 98 height 15
click at [391, 92] on select "Jan Feb Mar Apr May Jun Jul Aug Sep Oct Nov Dec" at bounding box center [400, 93] width 32 height 13
select select "8"
click at [384, 87] on select "Jan Feb Mar Apr May Jun Jul Aug Sep Oct Nov Dec" at bounding box center [400, 93] width 32 height 13
click at [426, 120] on div "1" at bounding box center [430, 121] width 14 height 14
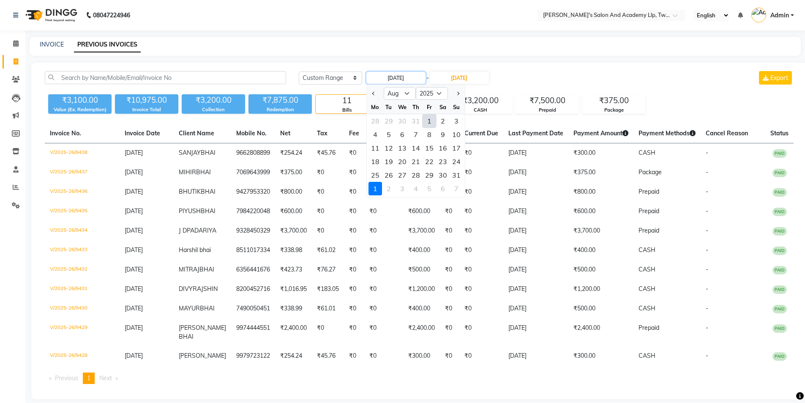
type input "01-08-2025"
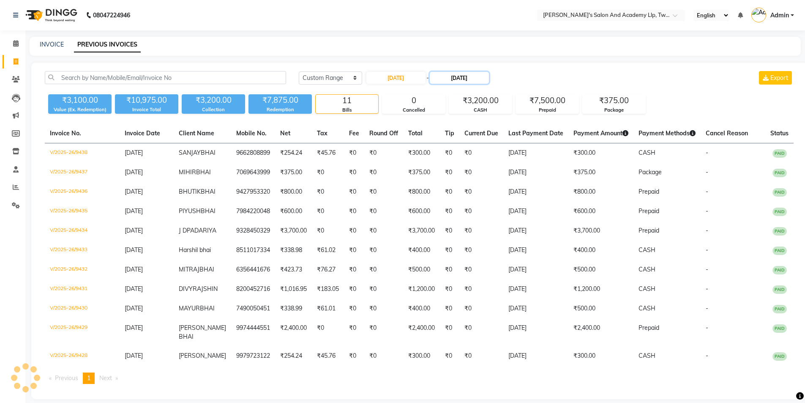
click at [475, 76] on input "[DATE]" at bounding box center [459, 78] width 59 height 12
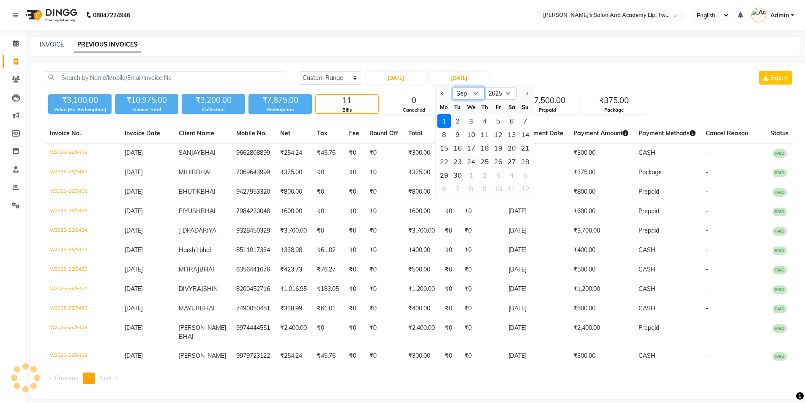
click at [461, 93] on select "Aug Sep Oct Nov Dec" at bounding box center [469, 93] width 32 height 13
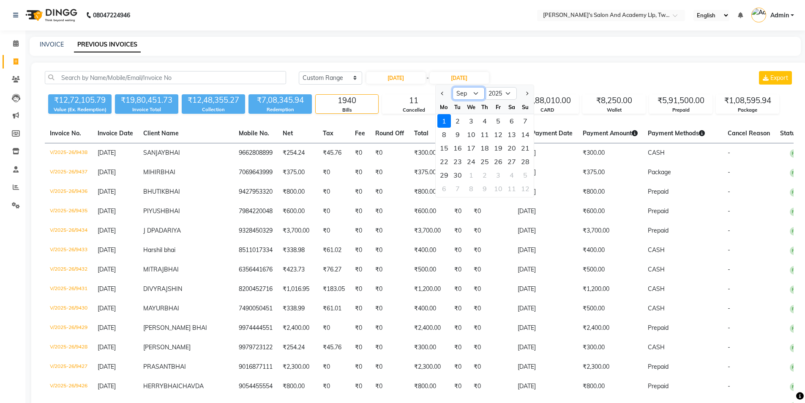
select select "8"
click at [453, 87] on select "Aug Sep Oct Nov Dec" at bounding box center [469, 93] width 32 height 13
click at [527, 175] on div "31" at bounding box center [526, 175] width 14 height 14
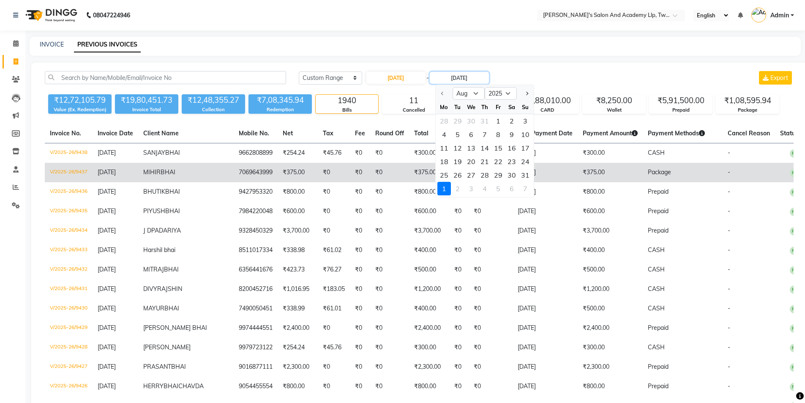
type input "31-08-2025"
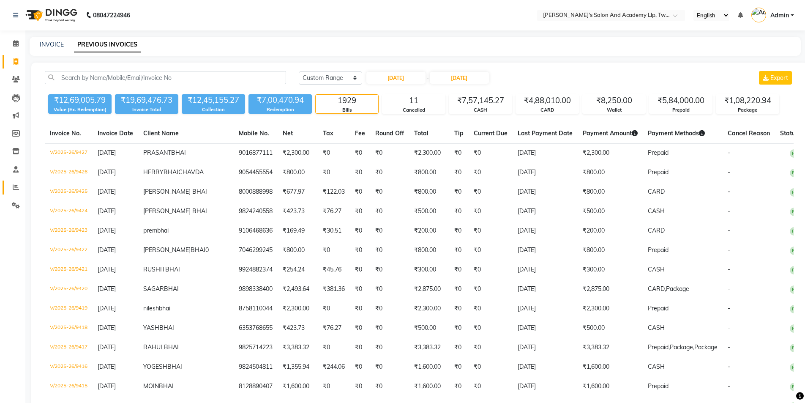
click at [6, 186] on link "Reports" at bounding box center [13, 188] width 20 height 14
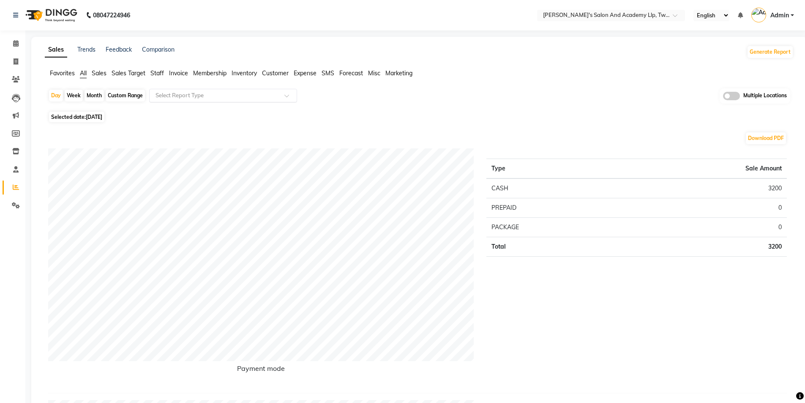
click at [172, 94] on input "text" at bounding box center [215, 95] width 122 height 8
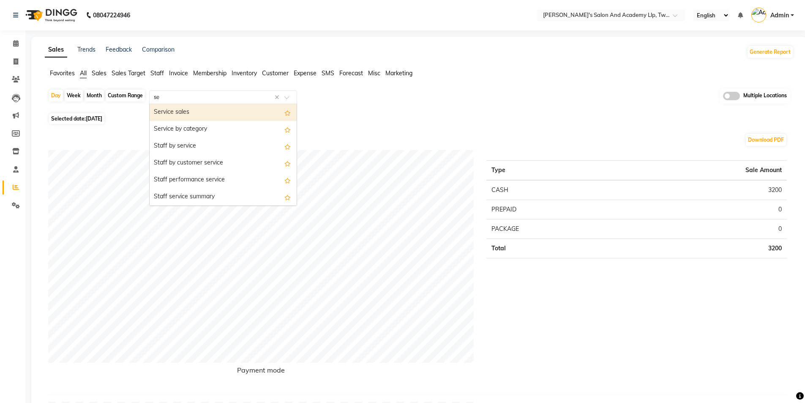
type input "ser"
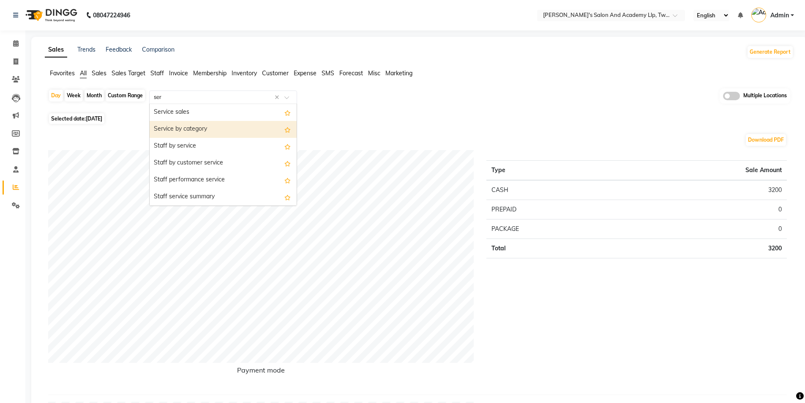
click at [181, 133] on div "Service by category" at bounding box center [223, 129] width 147 height 17
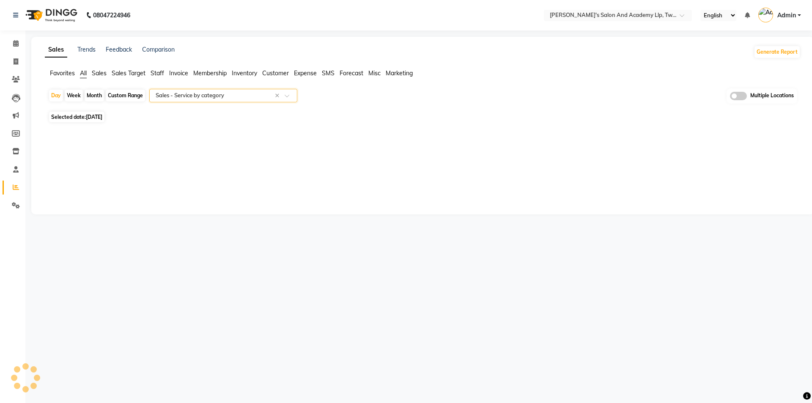
select select "full_report"
select select "csv"
click at [209, 96] on input "text" at bounding box center [215, 95] width 122 height 8
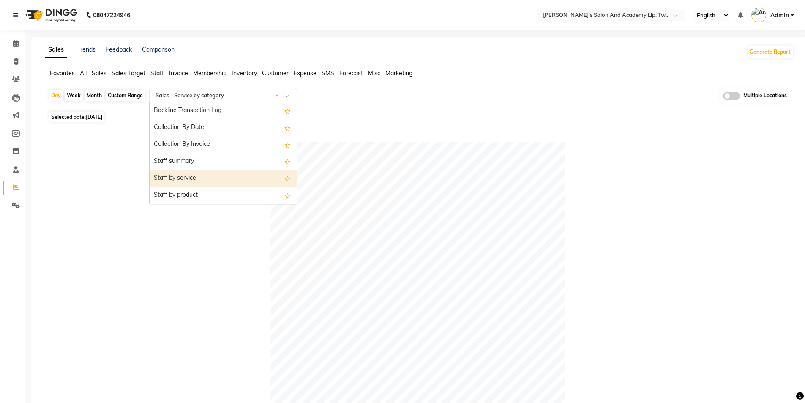
scroll to position [296, 0]
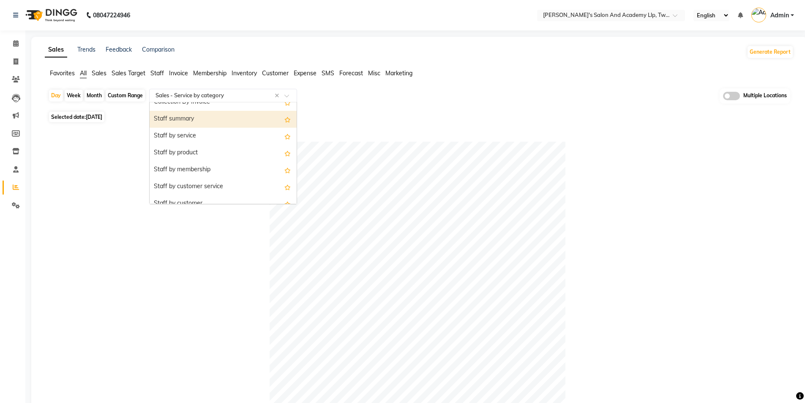
click at [175, 116] on div "Staff summary" at bounding box center [223, 119] width 147 height 17
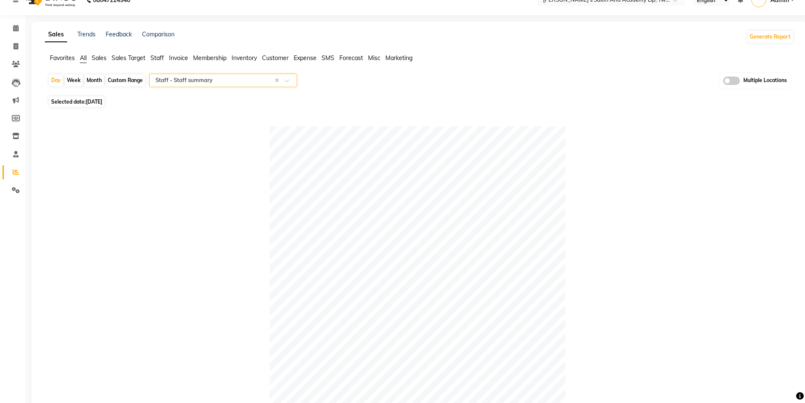
scroll to position [0, 0]
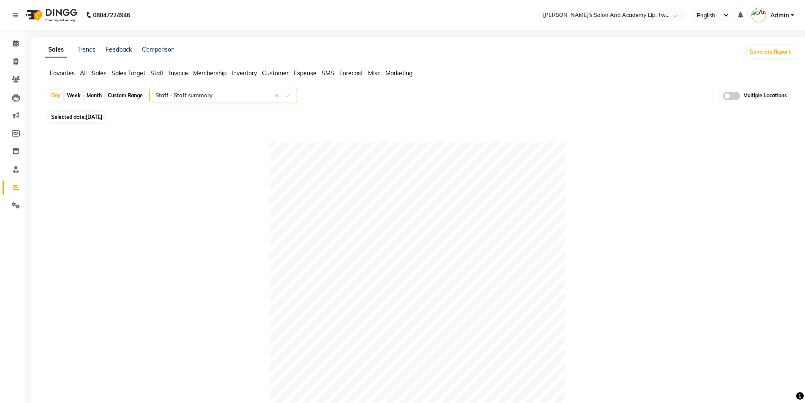
click at [169, 96] on input "text" at bounding box center [215, 95] width 122 height 8
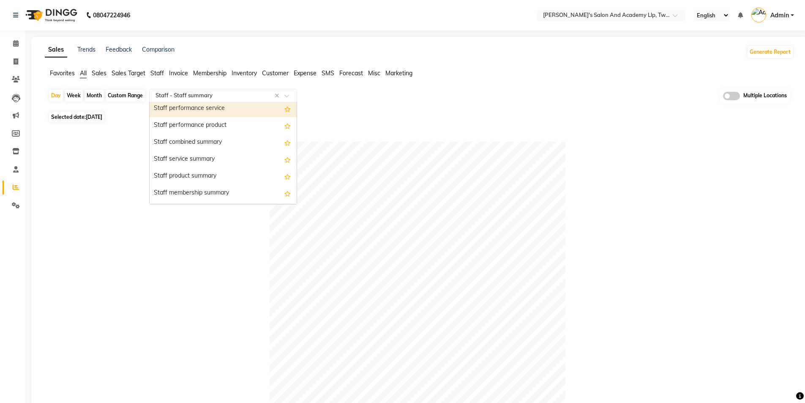
scroll to position [474, 0]
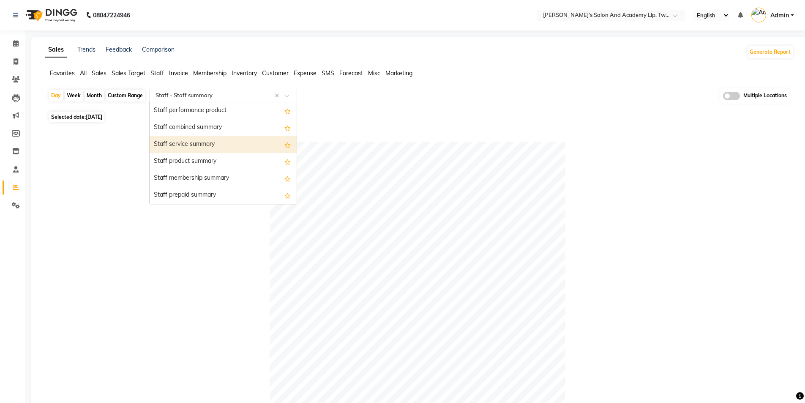
click at [186, 148] on div "Staff service summary" at bounding box center [223, 144] width 147 height 17
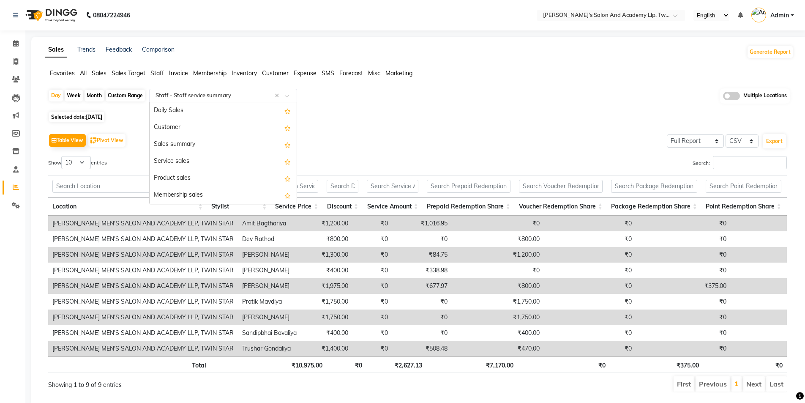
click at [185, 96] on input "text" at bounding box center [215, 95] width 122 height 8
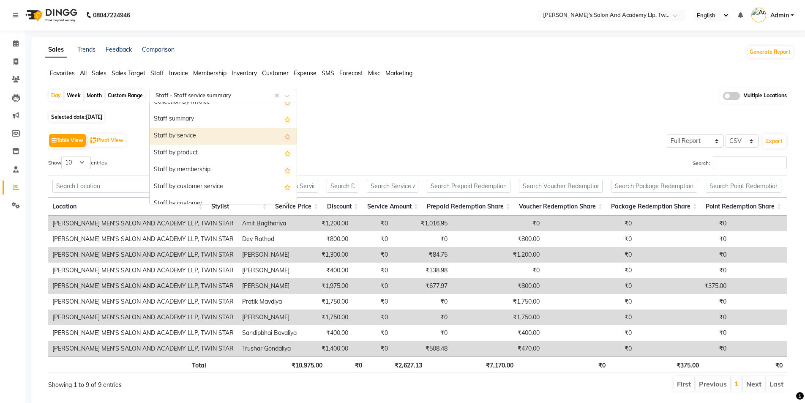
click at [183, 128] on div "Staff by service" at bounding box center [223, 136] width 147 height 17
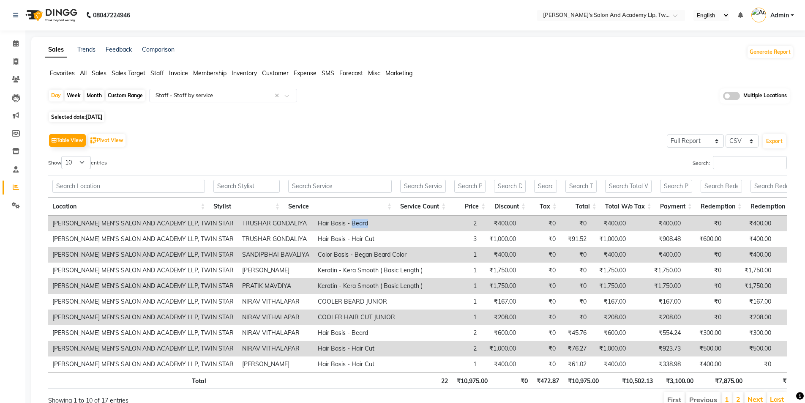
drag, startPoint x: 325, startPoint y: 224, endPoint x: 349, endPoint y: 226, distance: 23.7
click at [349, 226] on td "Hair Basis - Beard" at bounding box center [370, 224] width 113 height 16
click at [732, 97] on span at bounding box center [731, 96] width 17 height 8
click at [723, 97] on input "checkbox" at bounding box center [723, 97] width 0 height 0
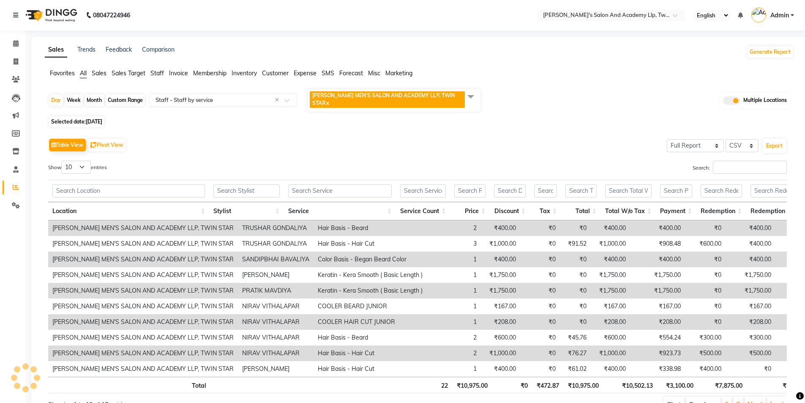
click at [392, 93] on span "SANDY MEN'S SALON AND ACADEMY LLP, TWIN STAR" at bounding box center [383, 99] width 143 height 14
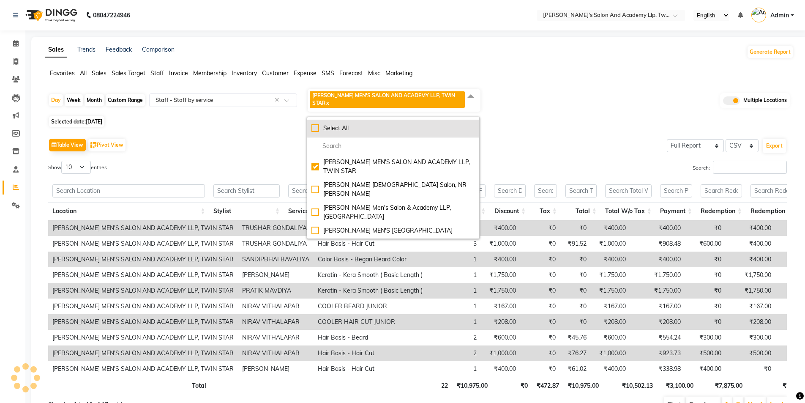
click at [312, 124] on div "Select All" at bounding box center [394, 128] width 164 height 9
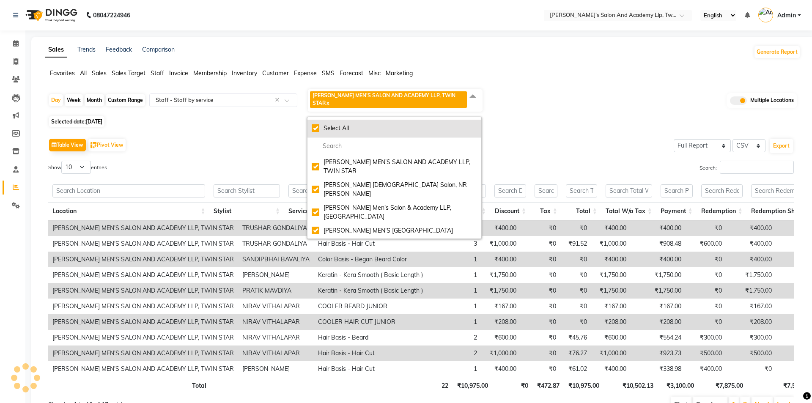
checkbox input "true"
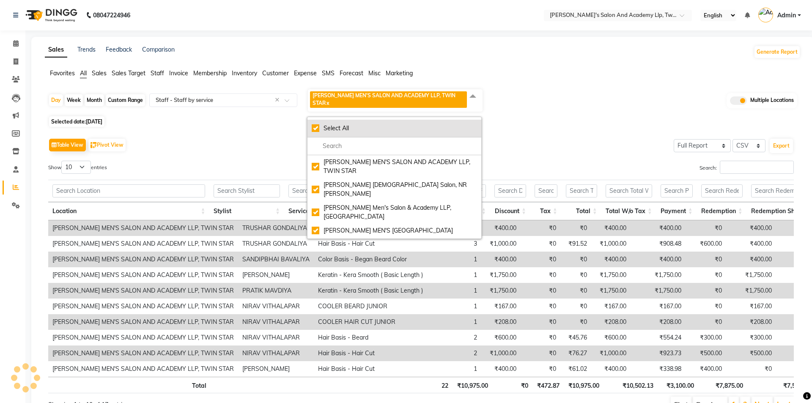
checkbox input "true"
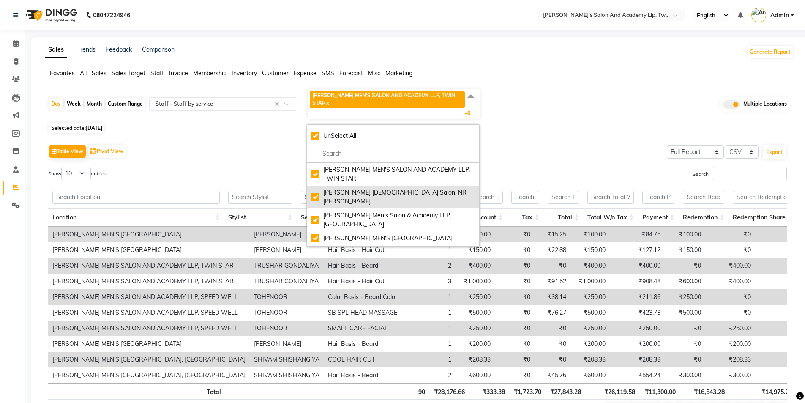
click at [317, 188] on div "Elaine Ladies Salon, NR Balaji Hall" at bounding box center [394, 197] width 164 height 18
checkbox input "false"
click at [219, 123] on div "Selected date: 01-09-2025" at bounding box center [421, 127] width 746 height 9
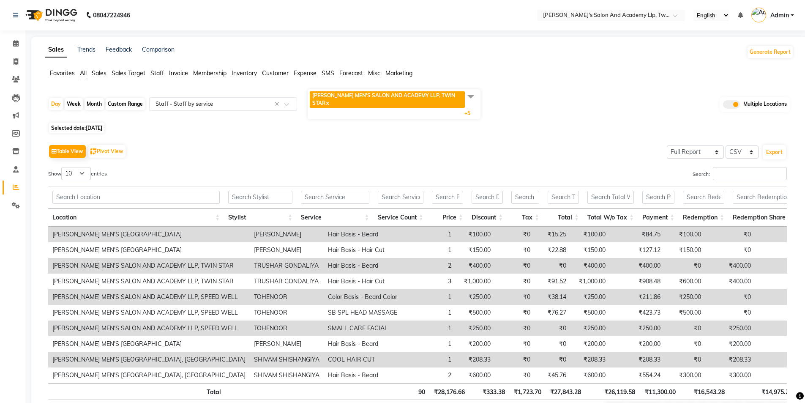
drag, startPoint x: 120, startPoint y: 96, endPoint x: 133, endPoint y: 103, distance: 14.6
click at [120, 98] on div "Custom Range" at bounding box center [125, 104] width 39 height 12
select select "9"
select select "2025"
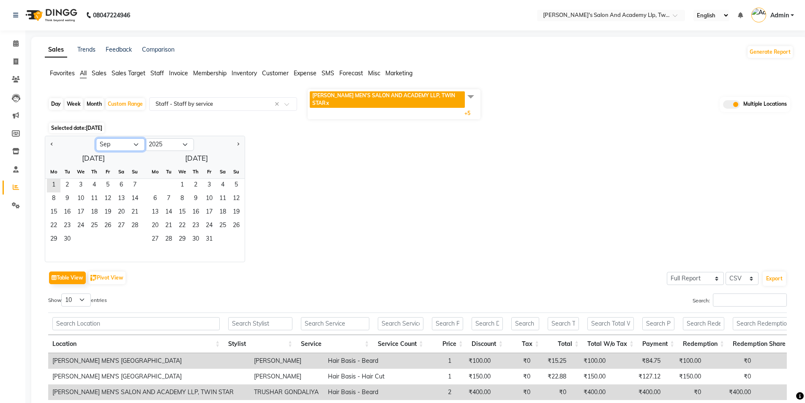
drag, startPoint x: 135, startPoint y: 134, endPoint x: 132, endPoint y: 140, distance: 6.2
click at [135, 138] on select "Jan Feb Mar Apr May Jun Jul Aug Sep Oct Nov Dec" at bounding box center [120, 144] width 49 height 13
select select "8"
click at [96, 138] on select "Jan Feb Mar Apr May Jun Jul Aug Sep Oct Nov Dec" at bounding box center [120, 144] width 49 height 13
click at [105, 179] on span "1" at bounding box center [108, 186] width 14 height 14
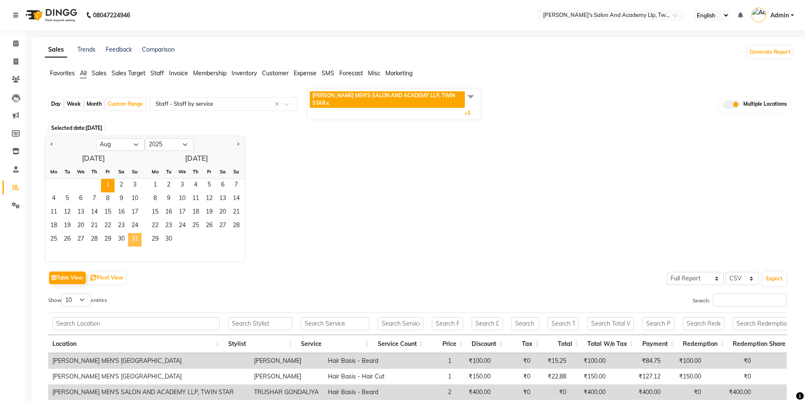
click at [133, 233] on span "31" at bounding box center [135, 240] width 14 height 14
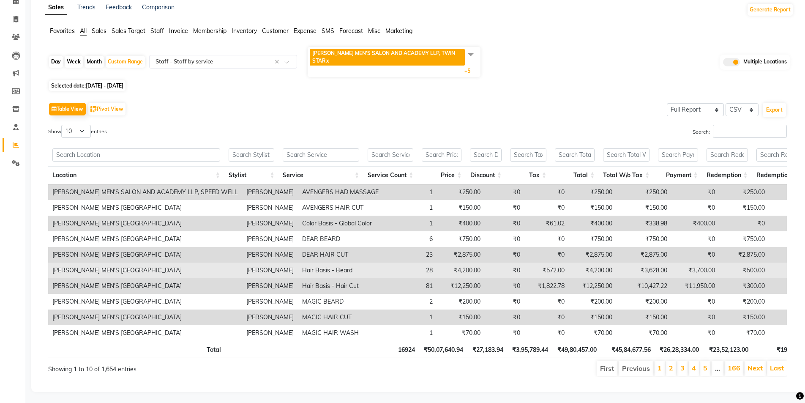
scroll to position [46, 0]
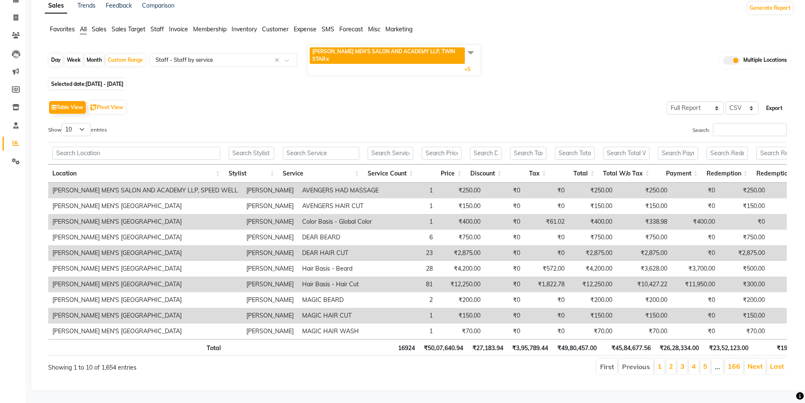
click at [775, 101] on button "Export" at bounding box center [774, 108] width 23 height 14
click at [163, 28] on span "Staff" at bounding box center [158, 29] width 14 height 8
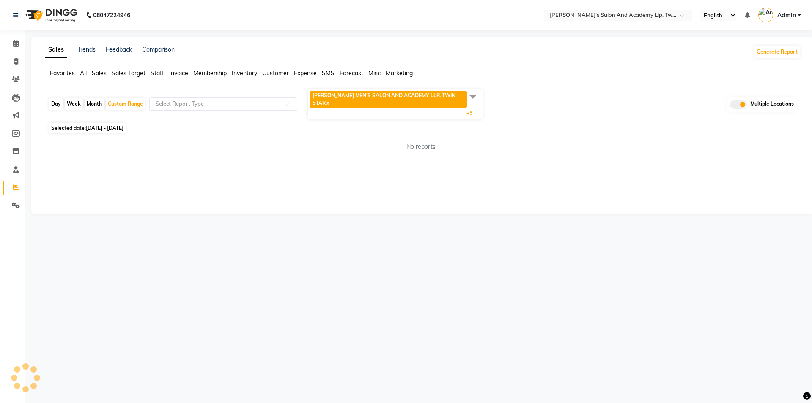
click at [199, 100] on input "text" at bounding box center [215, 104] width 122 height 8
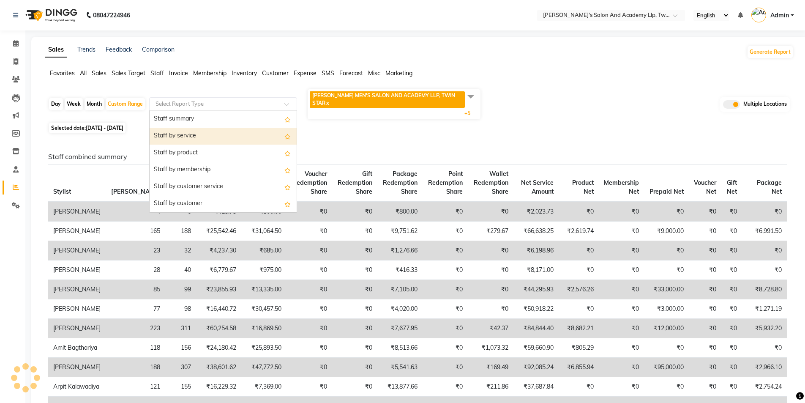
click at [176, 129] on div "Staff by service" at bounding box center [223, 136] width 147 height 17
select select "full_report"
select select "csv"
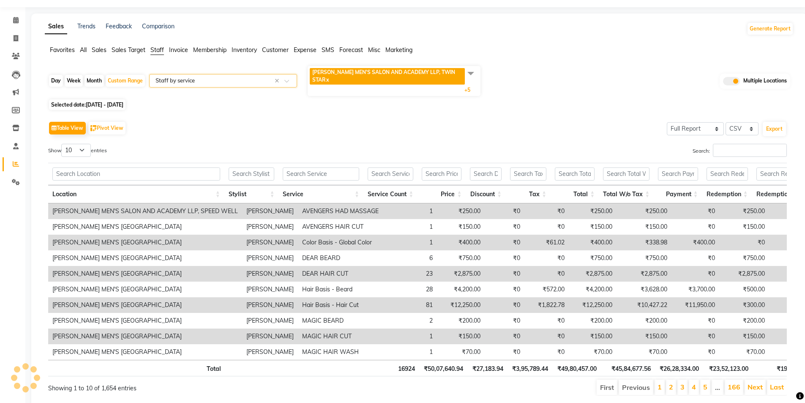
scroll to position [41, 0]
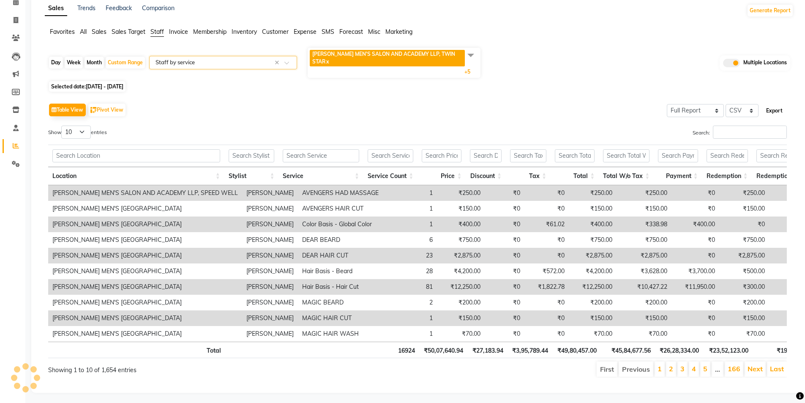
click at [768, 104] on button "Export" at bounding box center [774, 111] width 23 height 14
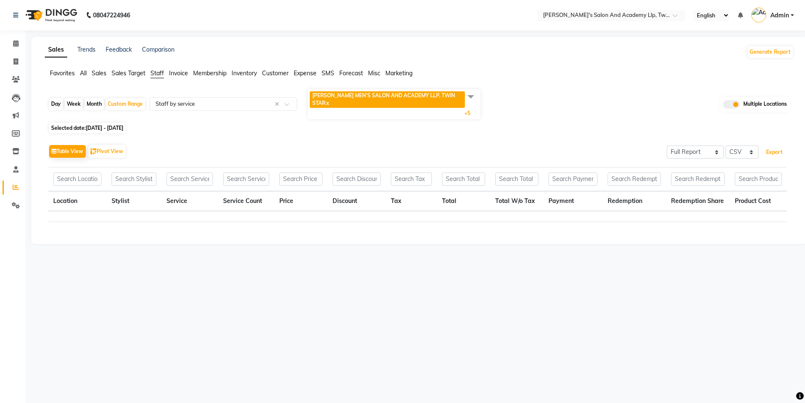
scroll to position [0, 0]
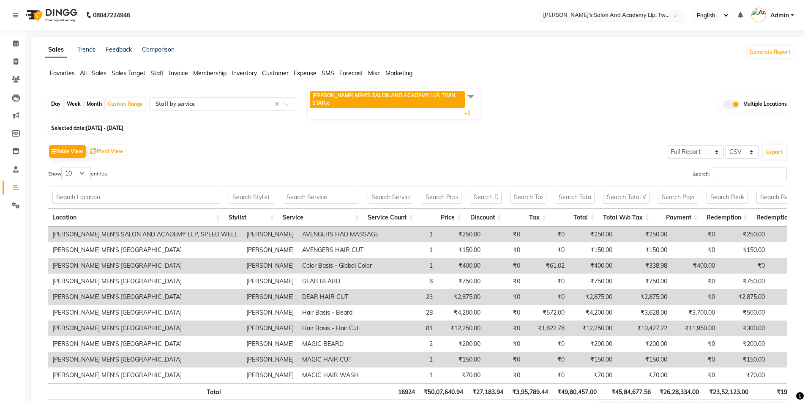
click at [646, 14] on input "text" at bounding box center [603, 16] width 123 height 8
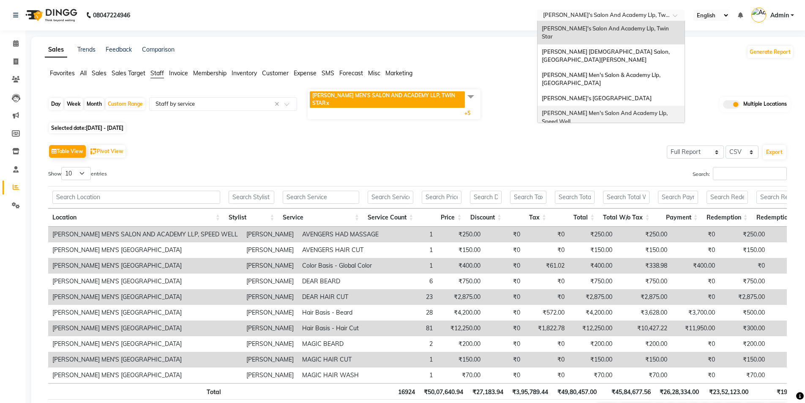
click at [604, 106] on div "[PERSON_NAME] Men's Salon And Academy Llp, Speed Well" at bounding box center [611, 117] width 147 height 23
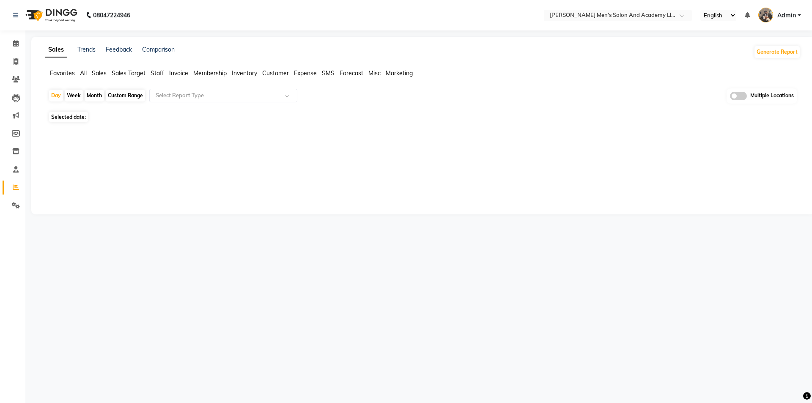
select select "en"
click at [15, 167] on icon at bounding box center [15, 169] width 5 height 6
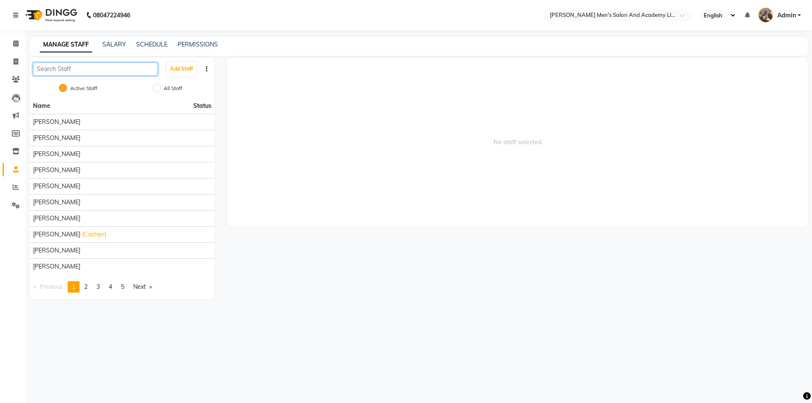
click at [76, 69] on input "text" at bounding box center [95, 69] width 125 height 13
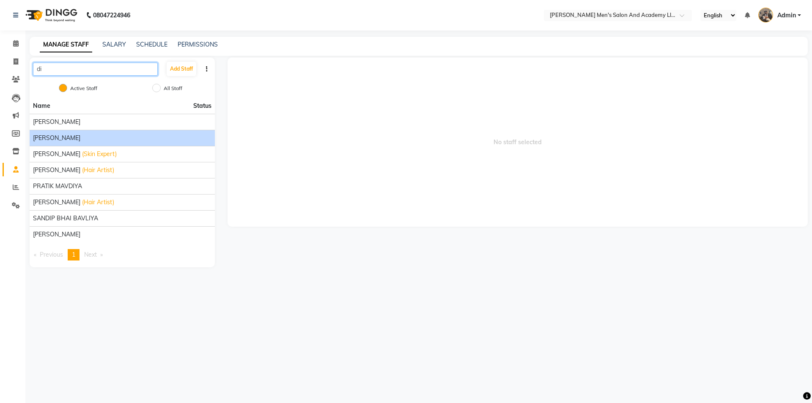
type input "di"
click at [57, 137] on span "DIPESH SEN" at bounding box center [56, 138] width 47 height 9
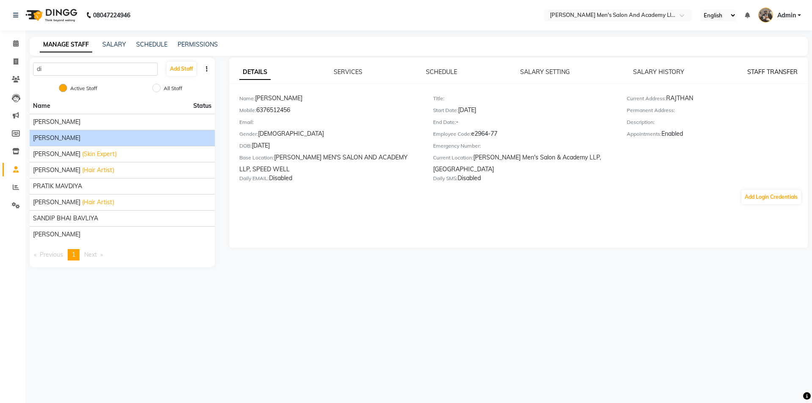
click at [768, 74] on link "STAFF TRANSFER" at bounding box center [772, 72] width 50 height 8
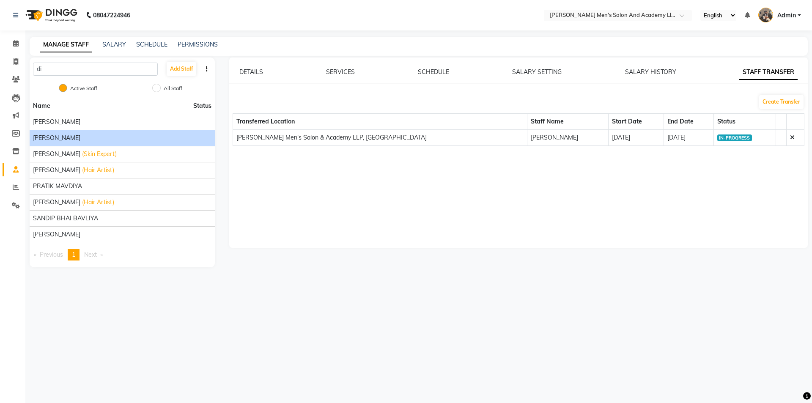
click at [790, 137] on icon at bounding box center [792, 137] width 5 height 6
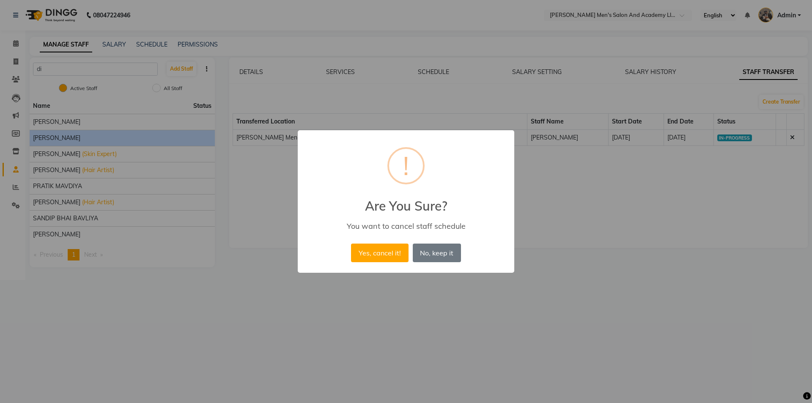
click at [552, 212] on div "× ! Are You Sure? You want to cancel staff schedule Yes, cancel it! No No, keep…" at bounding box center [406, 201] width 812 height 403
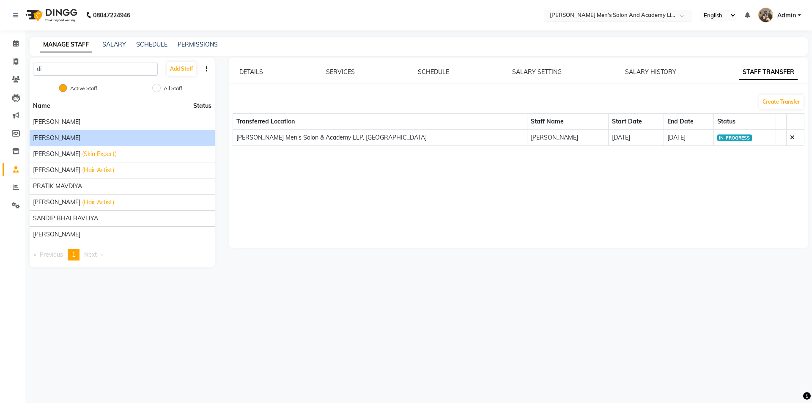
click at [641, 21] on ng-select "Select Location × Sandy Men's Salon And Academy Llp, Speed Well" at bounding box center [618, 15] width 148 height 11
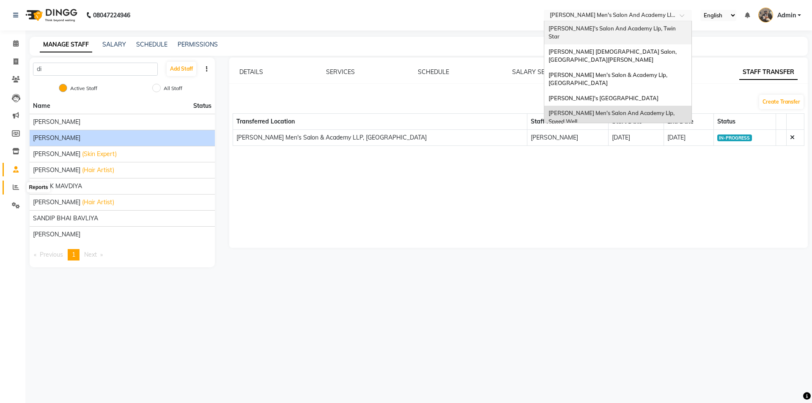
click at [16, 190] on icon at bounding box center [16, 187] width 6 height 6
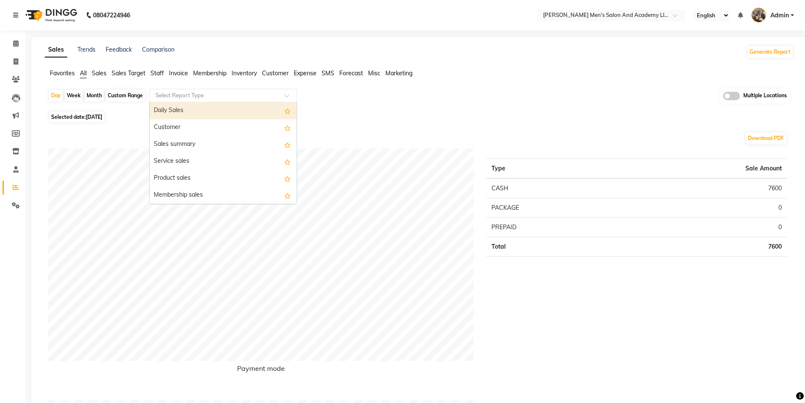
click at [168, 94] on input "text" at bounding box center [215, 95] width 122 height 8
type input "pre"
click at [177, 110] on div "Prepaid sales" at bounding box center [223, 112] width 147 height 17
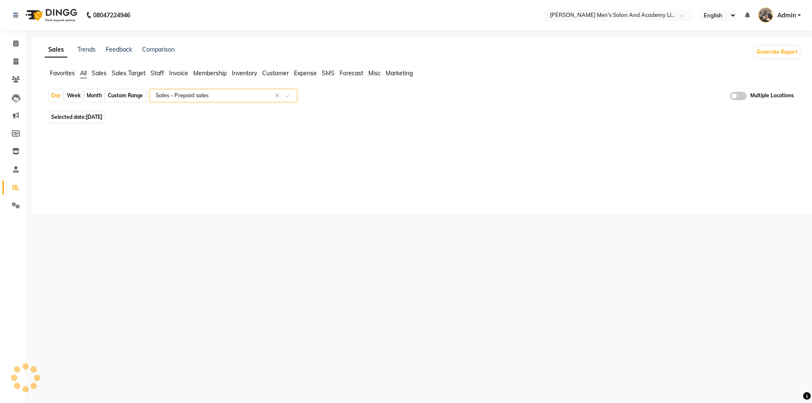
click at [117, 93] on div "Custom Range" at bounding box center [125, 96] width 39 height 12
select select "9"
select select "2025"
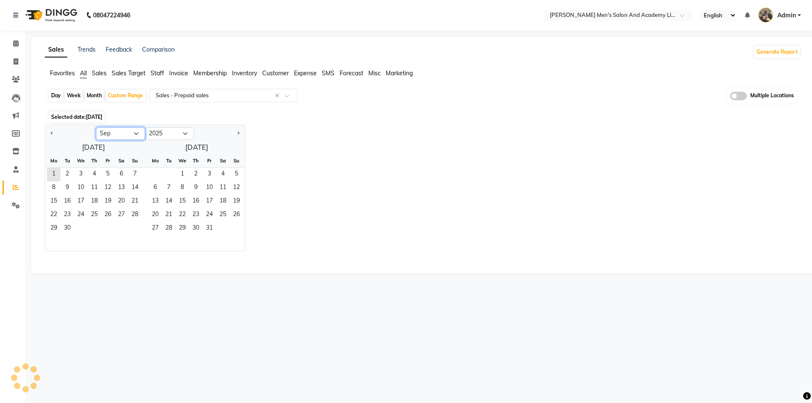
click at [112, 134] on select "Jan Feb Mar Apr May Jun Jul Aug Sep Oct Nov Dec" at bounding box center [120, 133] width 49 height 13
select select "8"
click at [96, 127] on select "Jan Feb Mar Apr May Jun Jul Aug Sep Oct Nov Dec" at bounding box center [120, 133] width 49 height 13
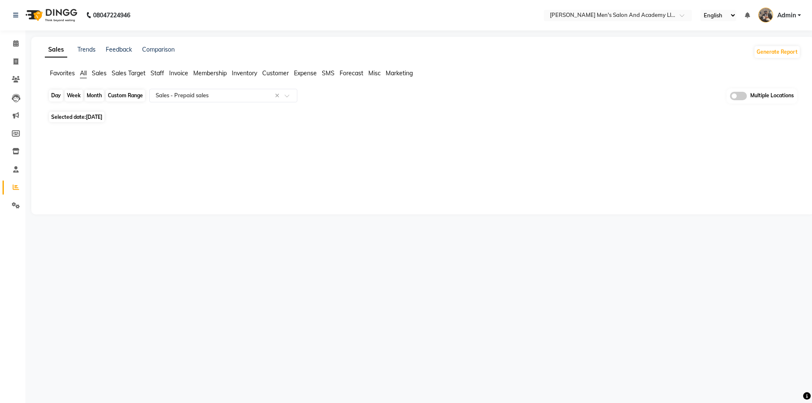
click at [110, 92] on div "Custom Range" at bounding box center [125, 96] width 39 height 12
select select "9"
select select "2025"
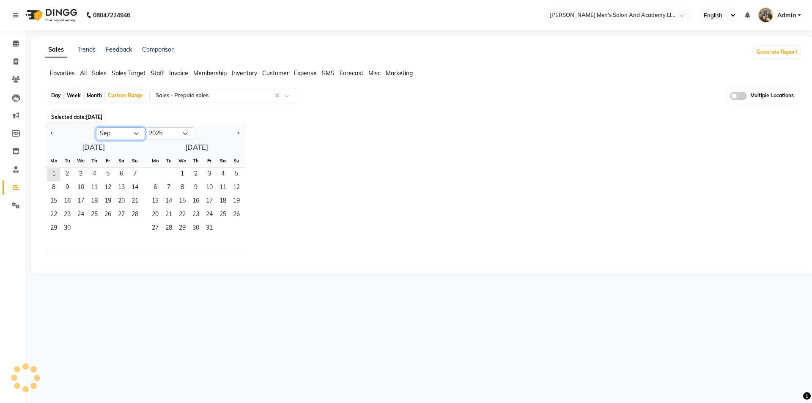
click at [111, 129] on select "Jan Feb Mar Apr May Jun Jul Aug Sep Oct Nov Dec" at bounding box center [120, 133] width 49 height 13
select select "8"
click at [96, 127] on select "Jan Feb Mar Apr May Jun Jul Aug Sep Oct Nov Dec" at bounding box center [120, 133] width 49 height 13
drag, startPoint x: 110, startPoint y: 172, endPoint x: 110, endPoint y: 181, distance: 9.7
click at [109, 172] on span "1" at bounding box center [108, 175] width 14 height 14
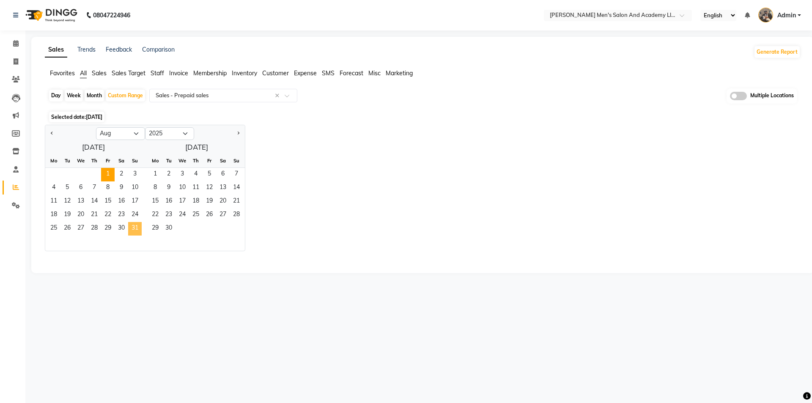
click at [135, 227] on span "31" at bounding box center [135, 229] width 14 height 14
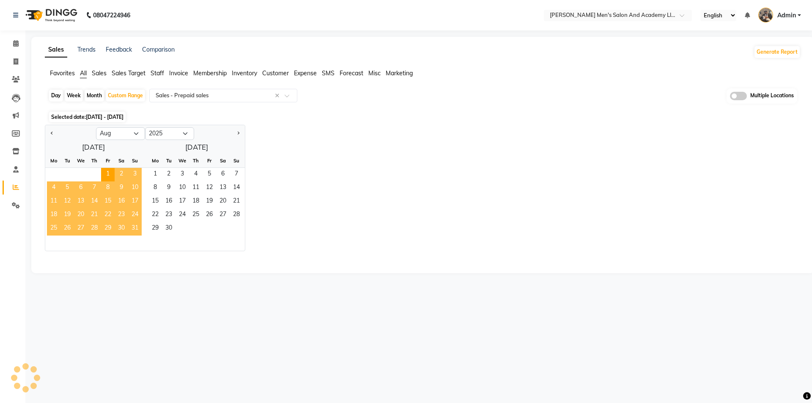
select select "full_report"
select select "csv"
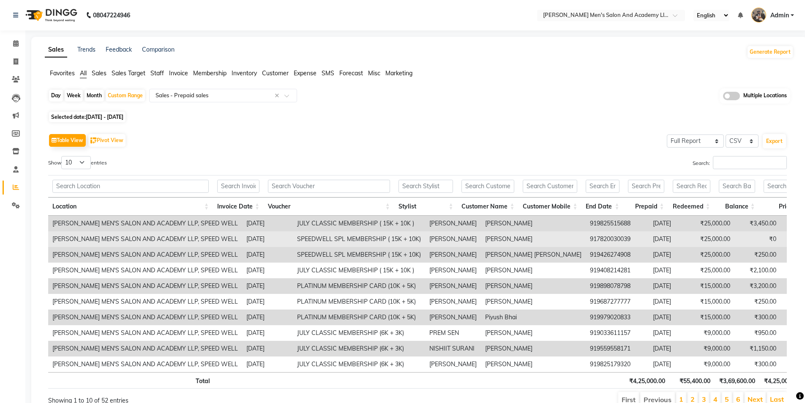
click at [425, 239] on td "HARSH MAKWANA" at bounding box center [453, 239] width 56 height 16
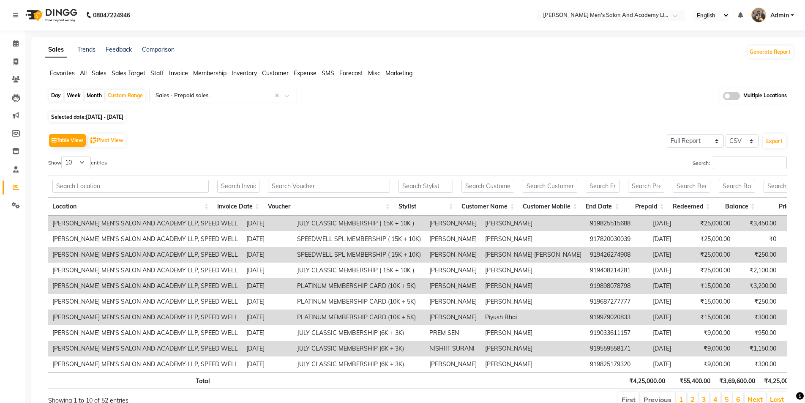
click at [735, 95] on span at bounding box center [731, 96] width 17 height 8
click at [723, 97] on input "checkbox" at bounding box center [723, 97] width 0 height 0
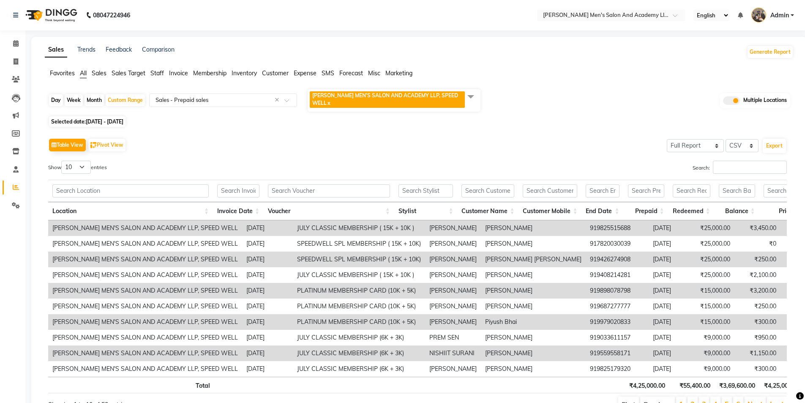
click at [412, 97] on span "SANDY MEN'S SALON AND ACADEMY LLP, SPEED WELL" at bounding box center [385, 99] width 146 height 14
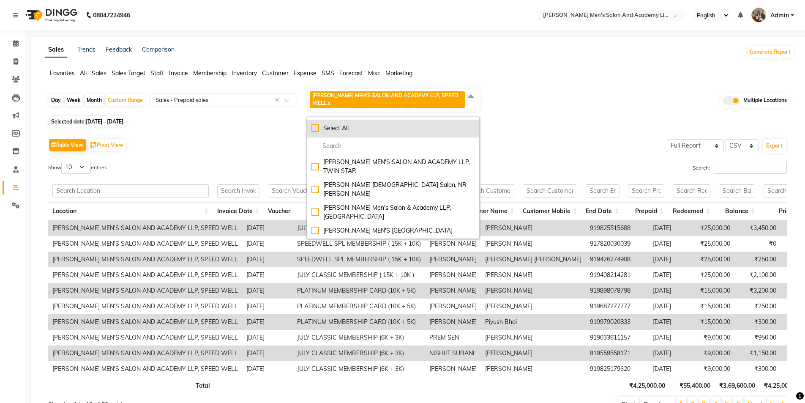
click at [317, 124] on div "Select All" at bounding box center [394, 128] width 164 height 9
checkbox input "true"
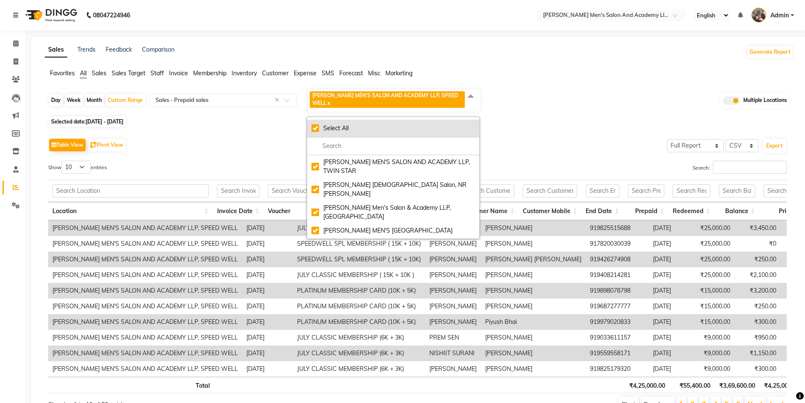
checkbox input "true"
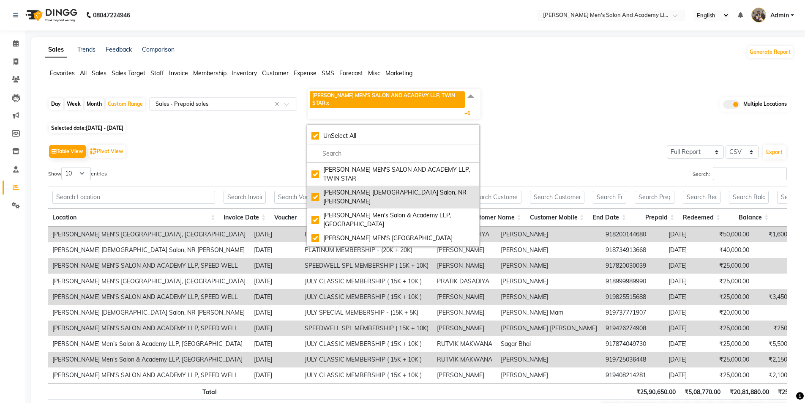
click at [317, 188] on div "Elaine Ladies Salon, NR Balaji Hall" at bounding box center [394, 197] width 164 height 18
checkbox input "false"
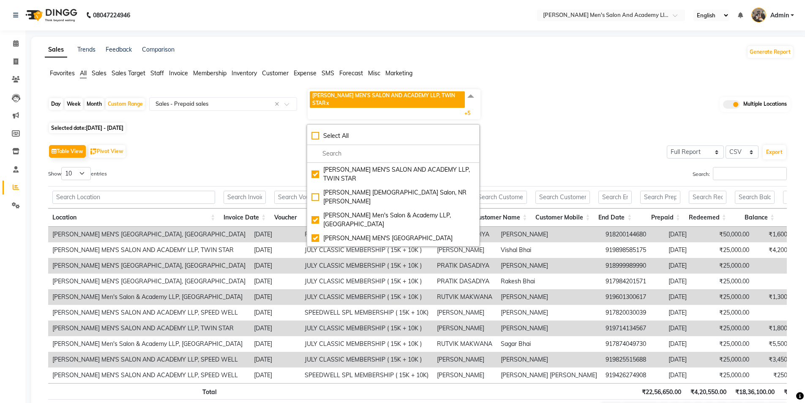
click at [578, 142] on div "Table View Pivot View Select Full Report Filtered Report Select CSV PDF Export" at bounding box center [417, 151] width 739 height 18
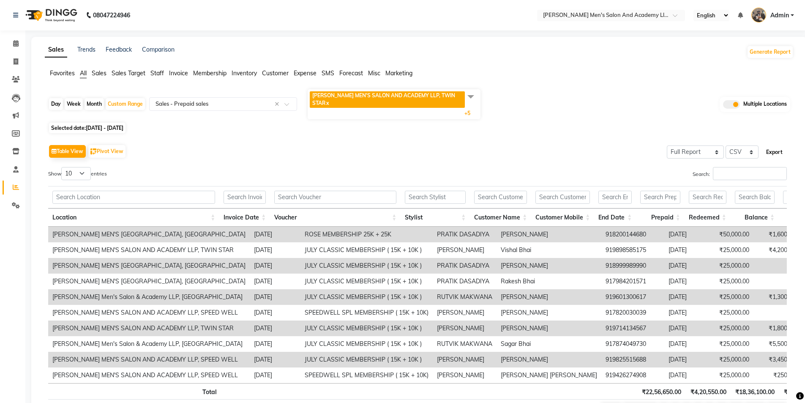
click at [777, 145] on button "Export" at bounding box center [774, 152] width 23 height 14
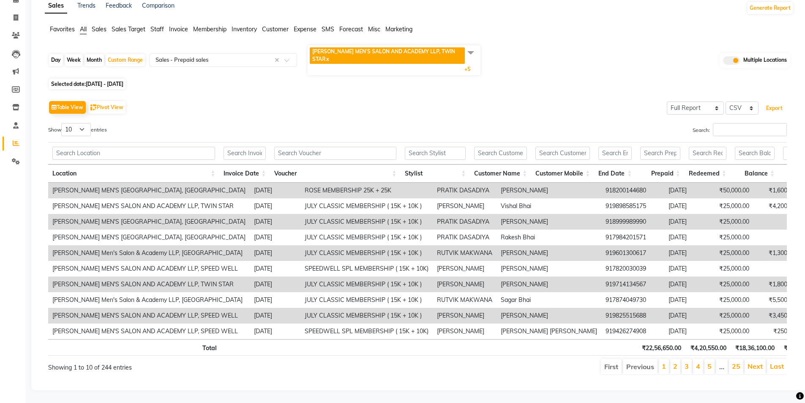
scroll to position [46, 0]
click at [197, 56] on input "text" at bounding box center [215, 60] width 122 height 8
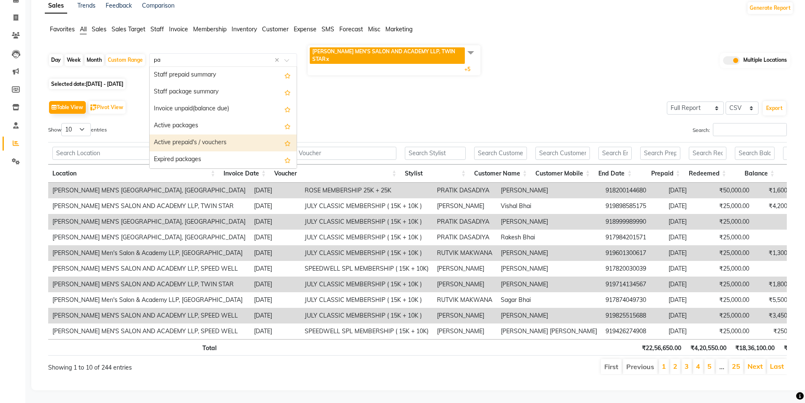
scroll to position [17, 0]
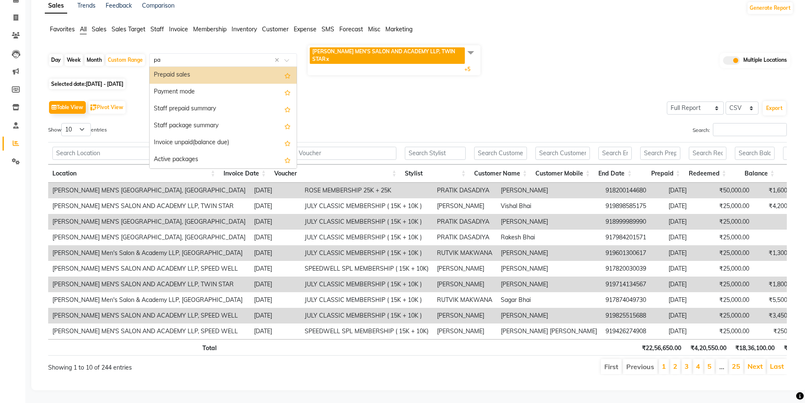
type input "pac"
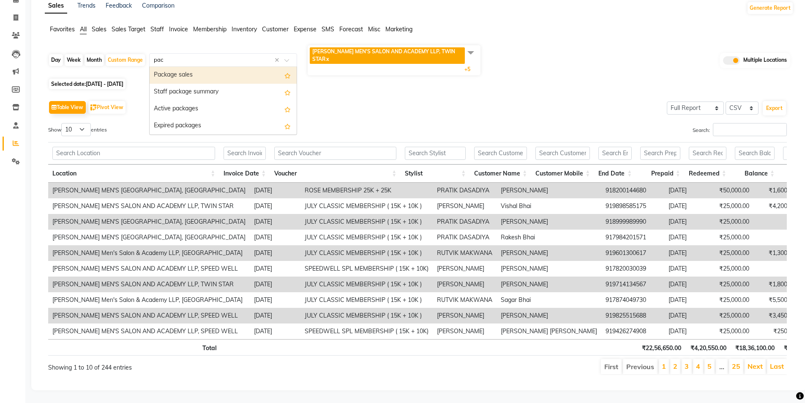
click at [179, 67] on div "Package sales" at bounding box center [223, 75] width 147 height 17
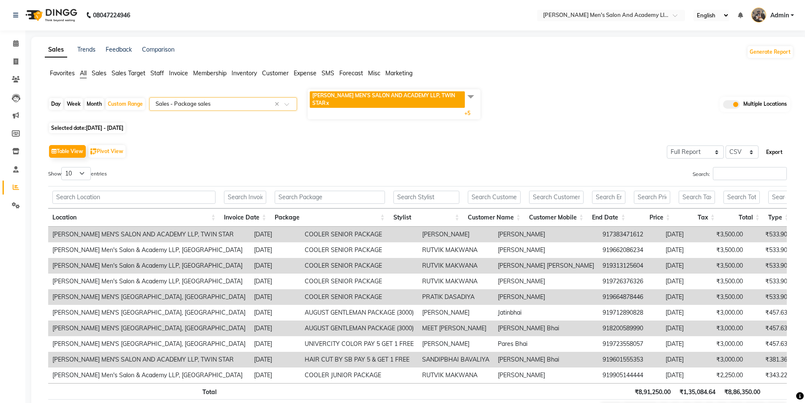
click at [775, 145] on button "Export" at bounding box center [774, 152] width 23 height 14
click at [172, 100] on input "text" at bounding box center [215, 104] width 122 height 8
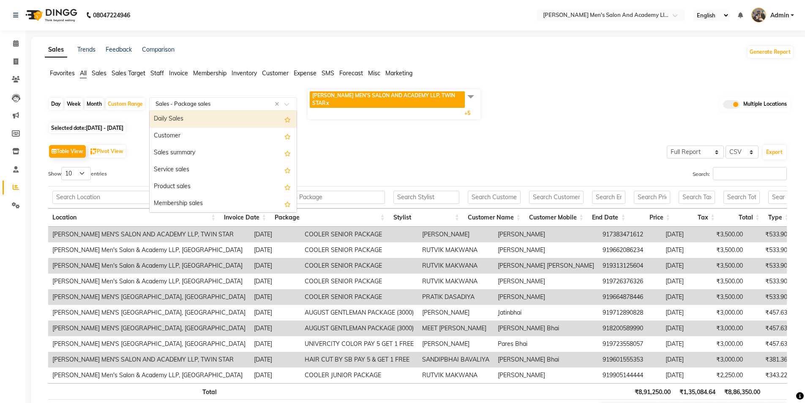
click at [162, 74] on span "Staff" at bounding box center [158, 73] width 14 height 8
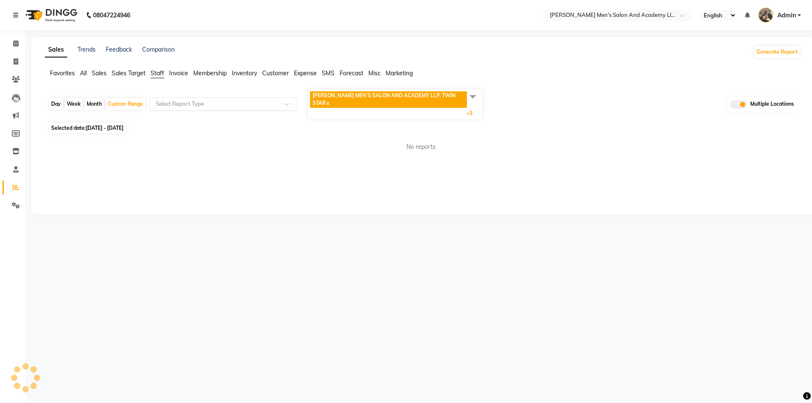
click at [169, 100] on input "text" at bounding box center [215, 104] width 122 height 8
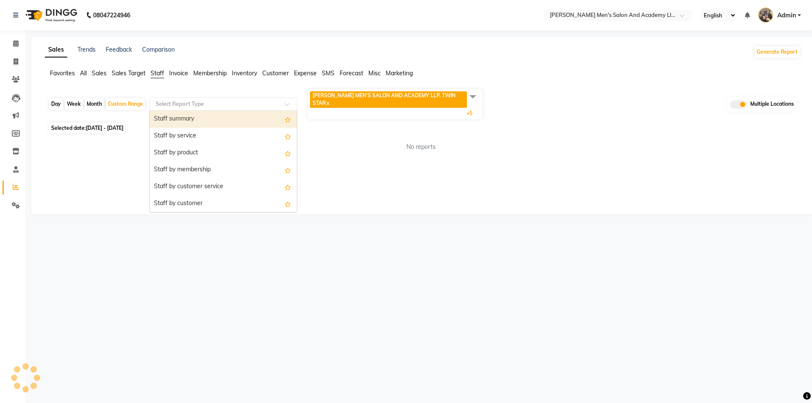
click at [181, 113] on div "Staff summary" at bounding box center [223, 119] width 147 height 17
select select "full_report"
select select "csv"
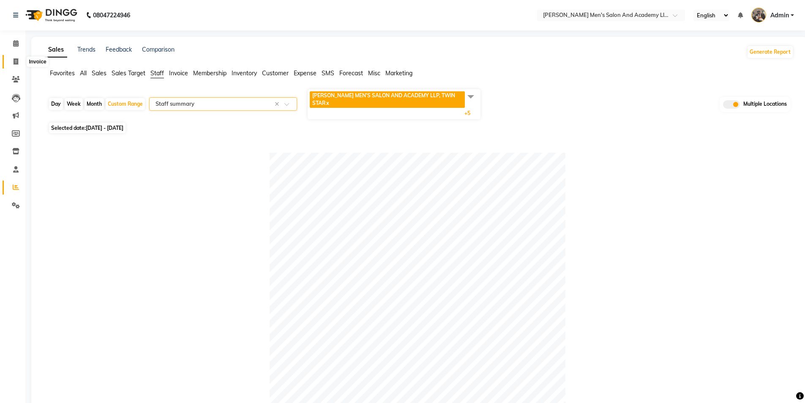
click at [19, 63] on span at bounding box center [15, 62] width 15 height 10
select select "service"
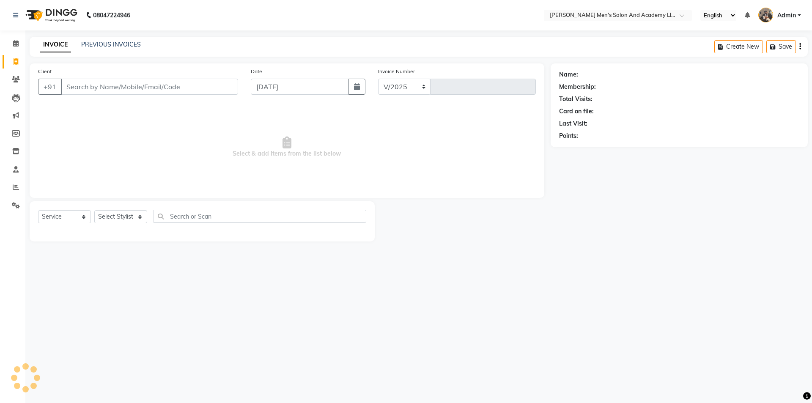
select select "6752"
type input "8551"
select select "membership"
